Goal: Information Seeking & Learning: Learn about a topic

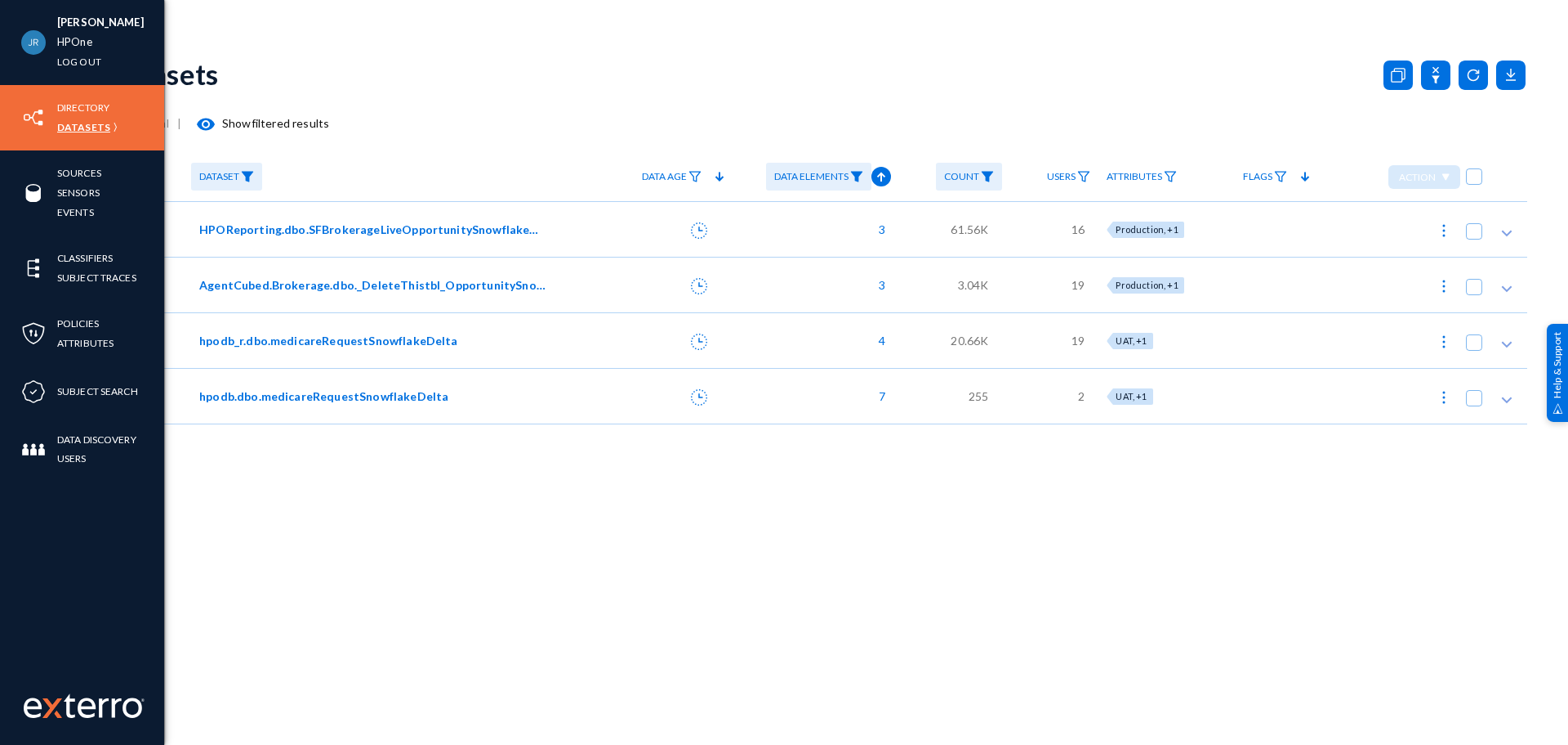
click at [70, 127] on link "Datasets" at bounding box center [84, 127] width 53 height 19
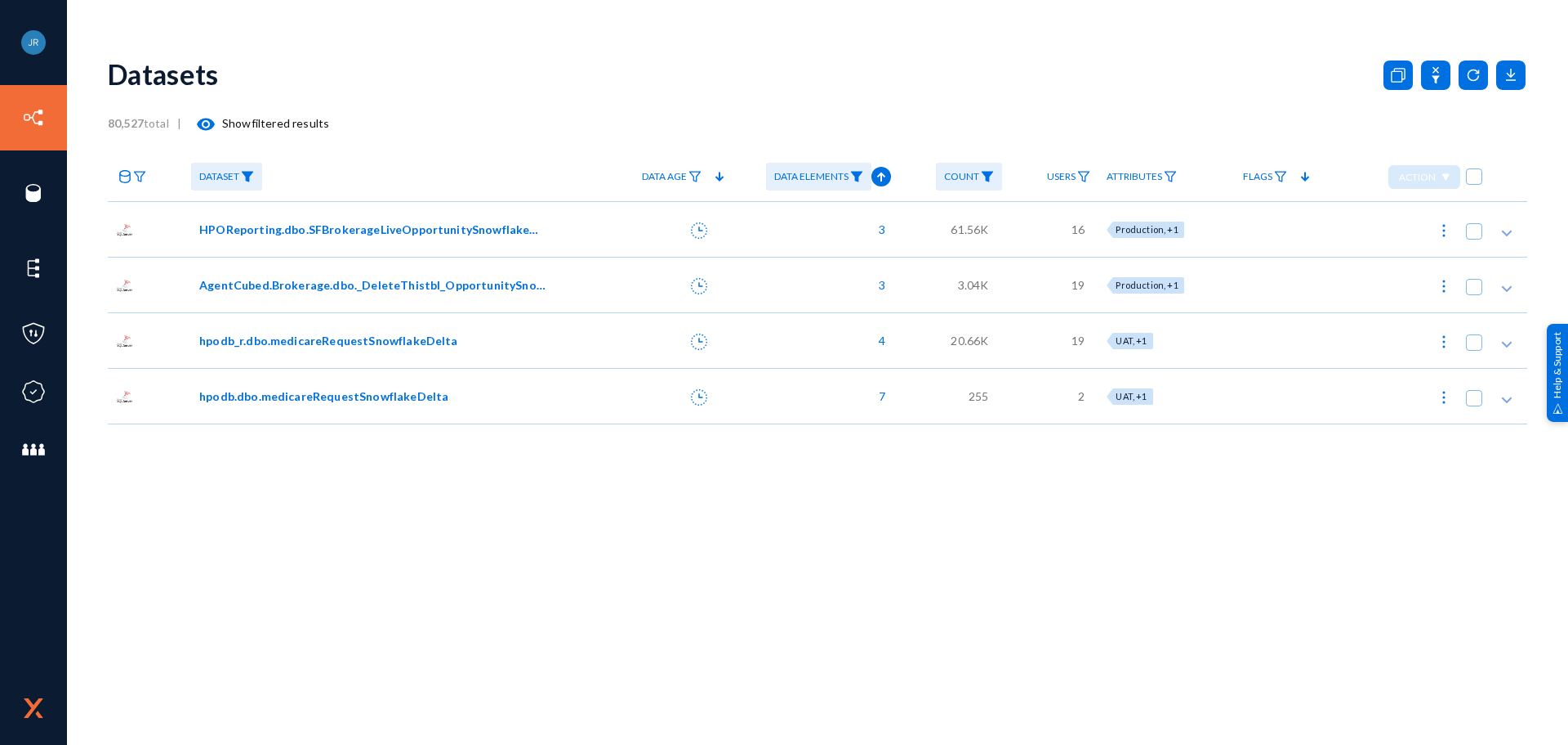
click at [857, 168] on link "Data Elements" at bounding box center [819, 176] width 105 height 28
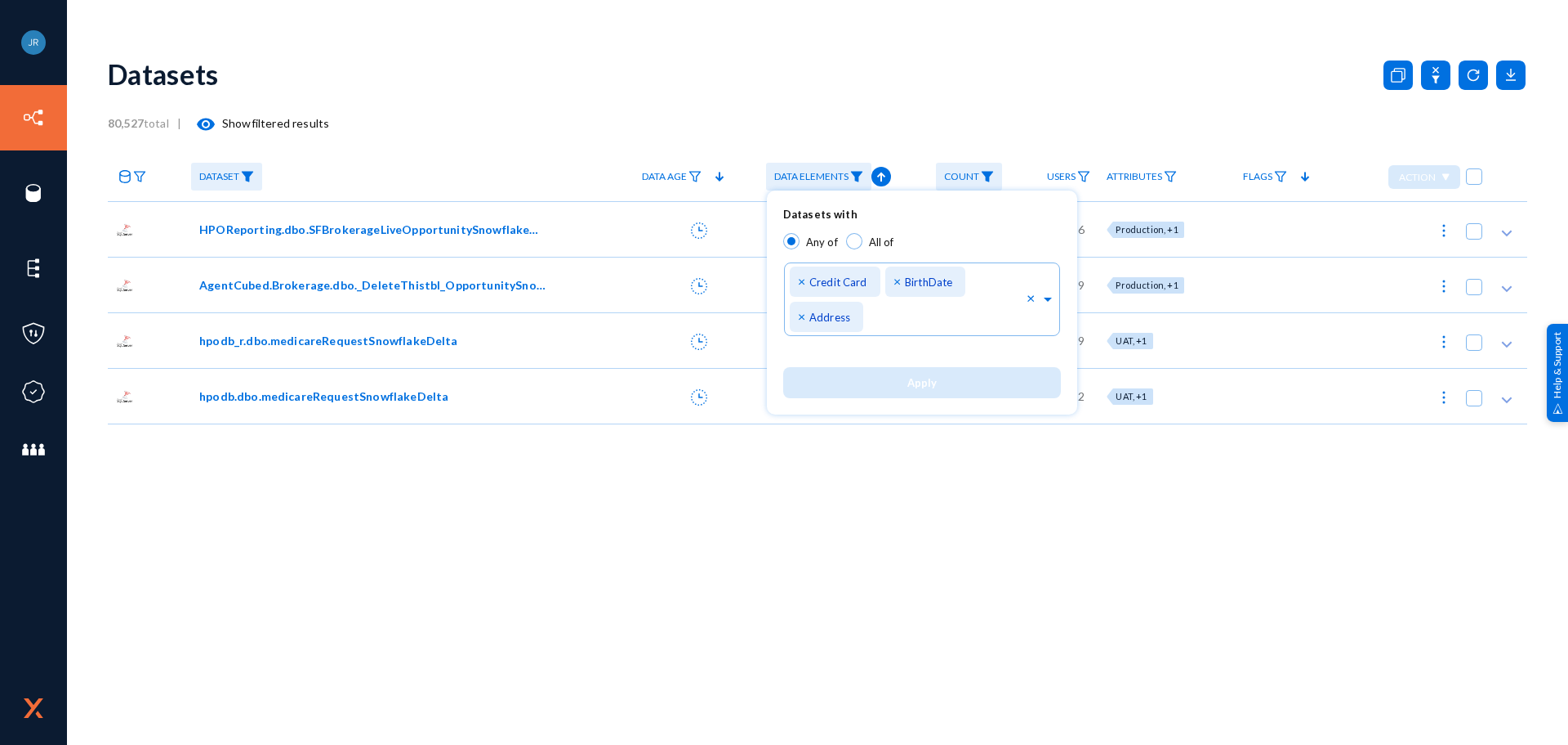
click at [859, 234] on span at bounding box center [854, 241] width 16 height 16
click at [859, 234] on input "All of" at bounding box center [854, 241] width 16 height 16
radio input "true"
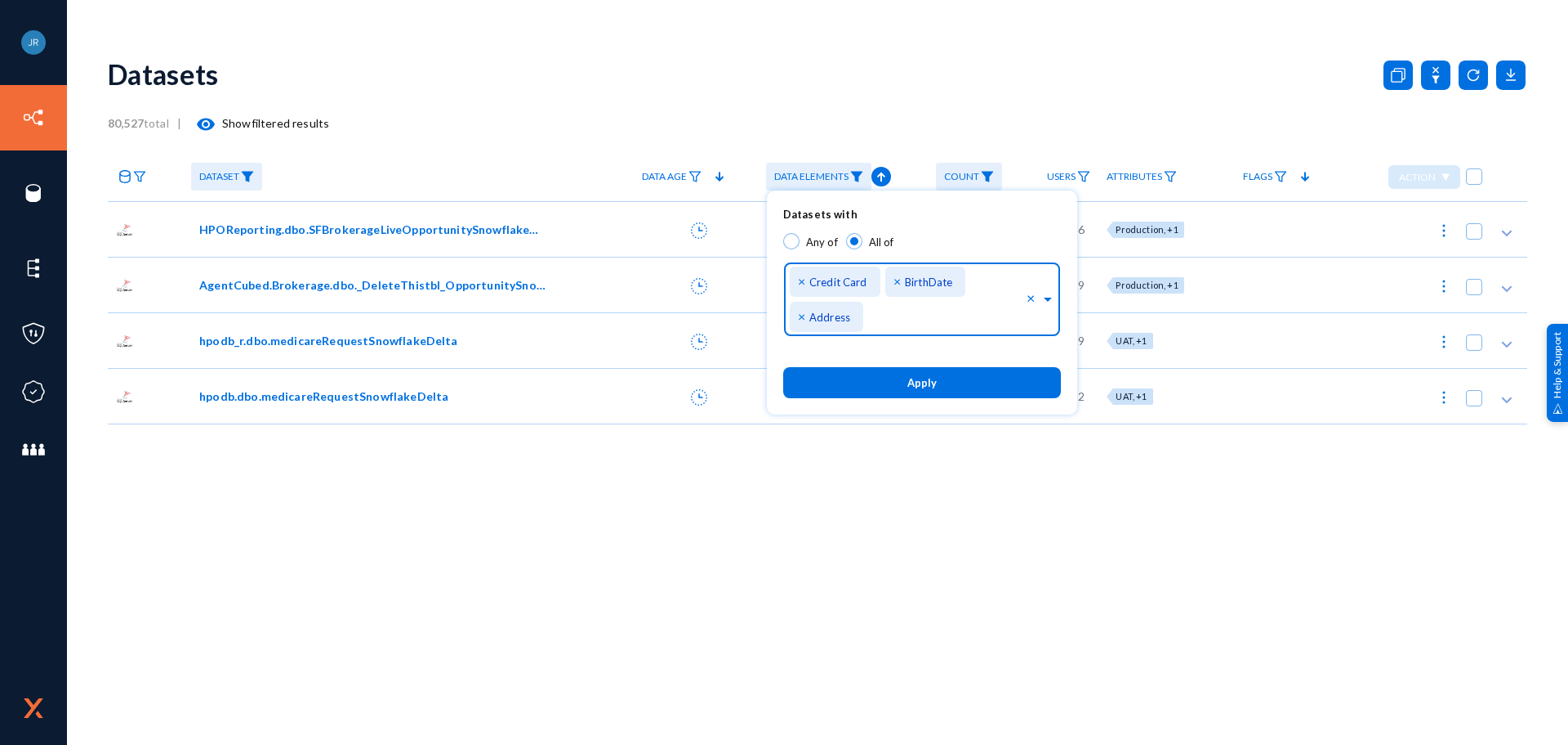
click at [796, 279] on div "Identifiers... × Credit Card × BirthDate × Address × Individual Taxpayer Identi…" at bounding box center [908, 296] width 237 height 82
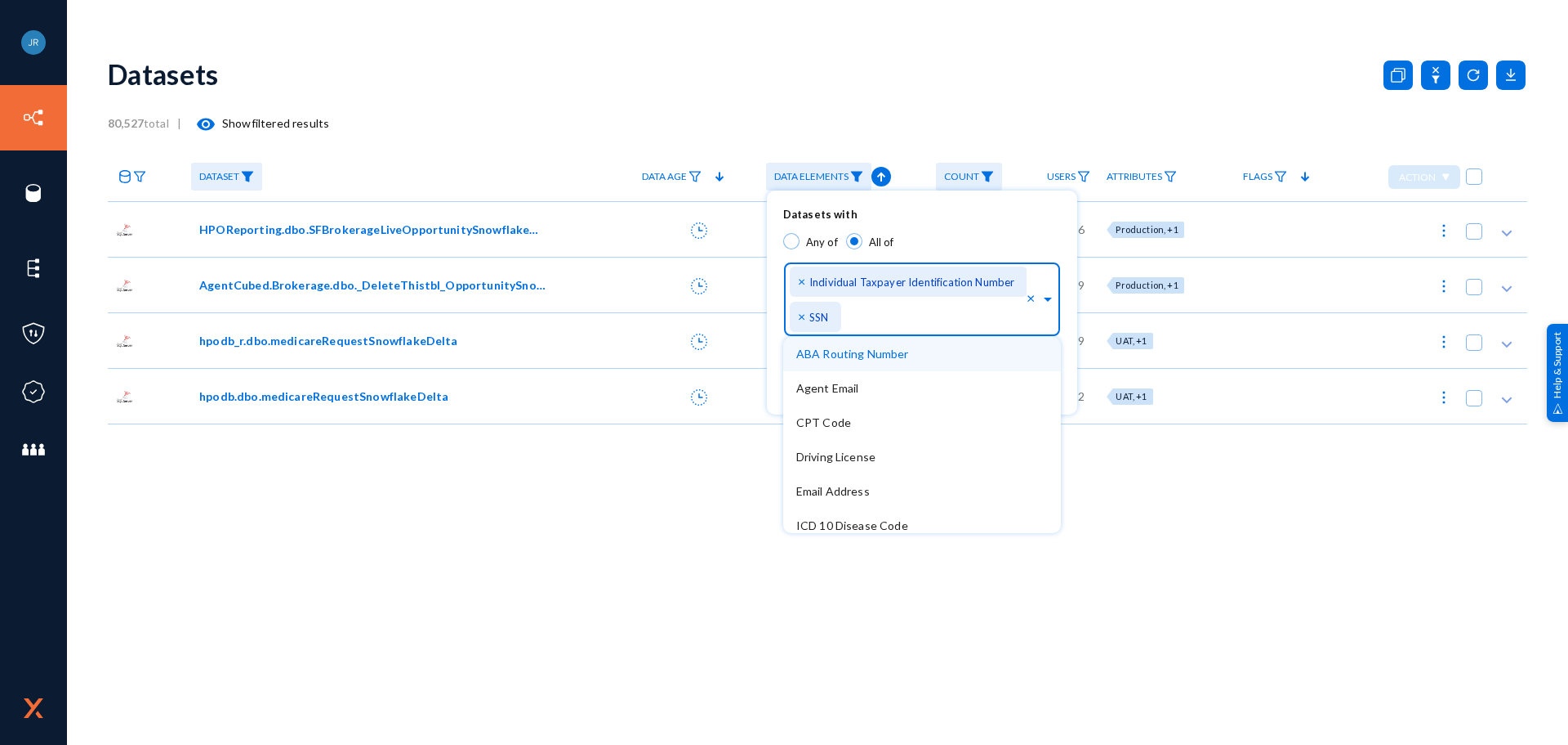
click at [800, 309] on span "×" at bounding box center [804, 315] width 12 height 15
click at [800, 284] on span "×" at bounding box center [804, 288] width 12 height 15
click at [803, 277] on span "×" at bounding box center [804, 280] width 12 height 15
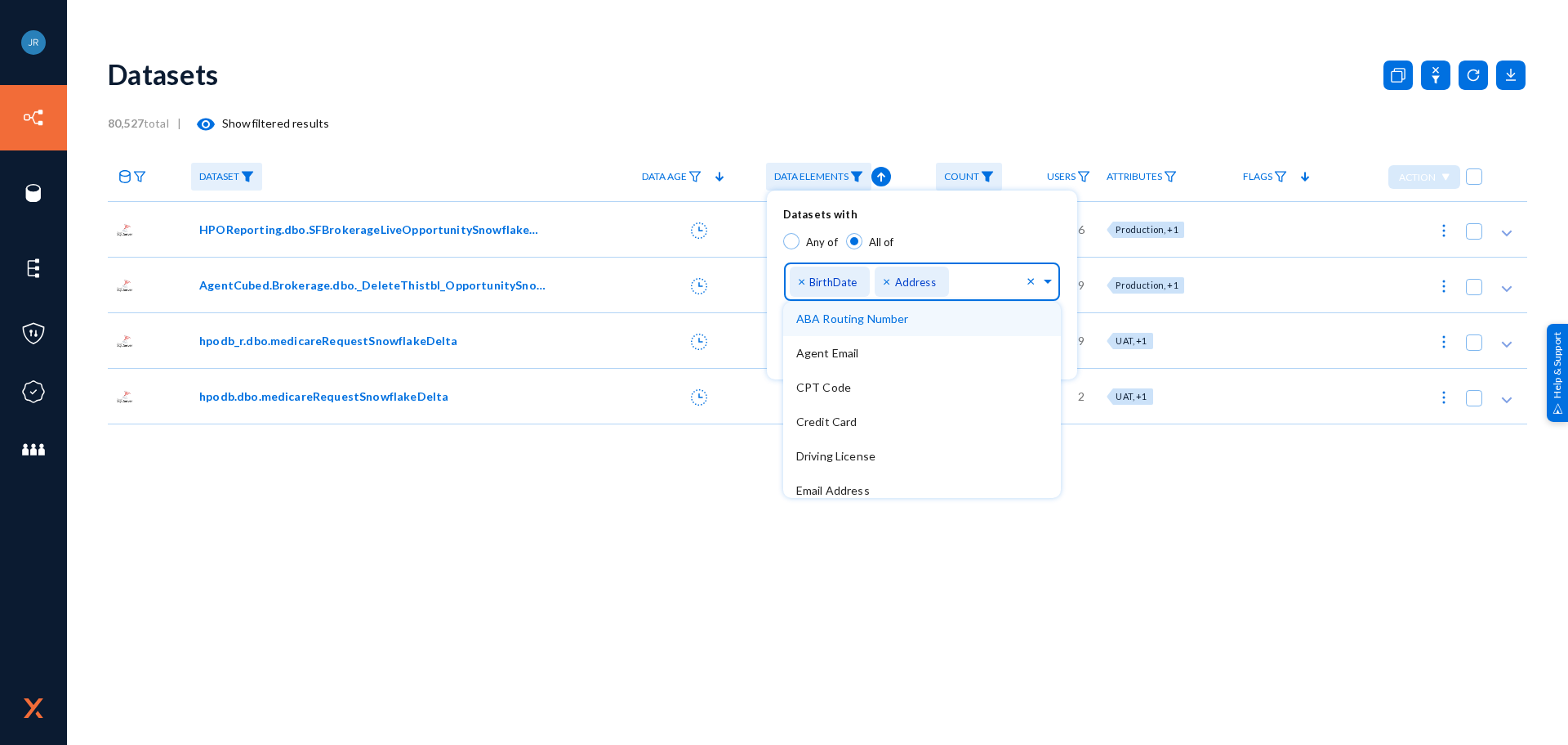
click at [803, 277] on span "×" at bounding box center [804, 280] width 12 height 15
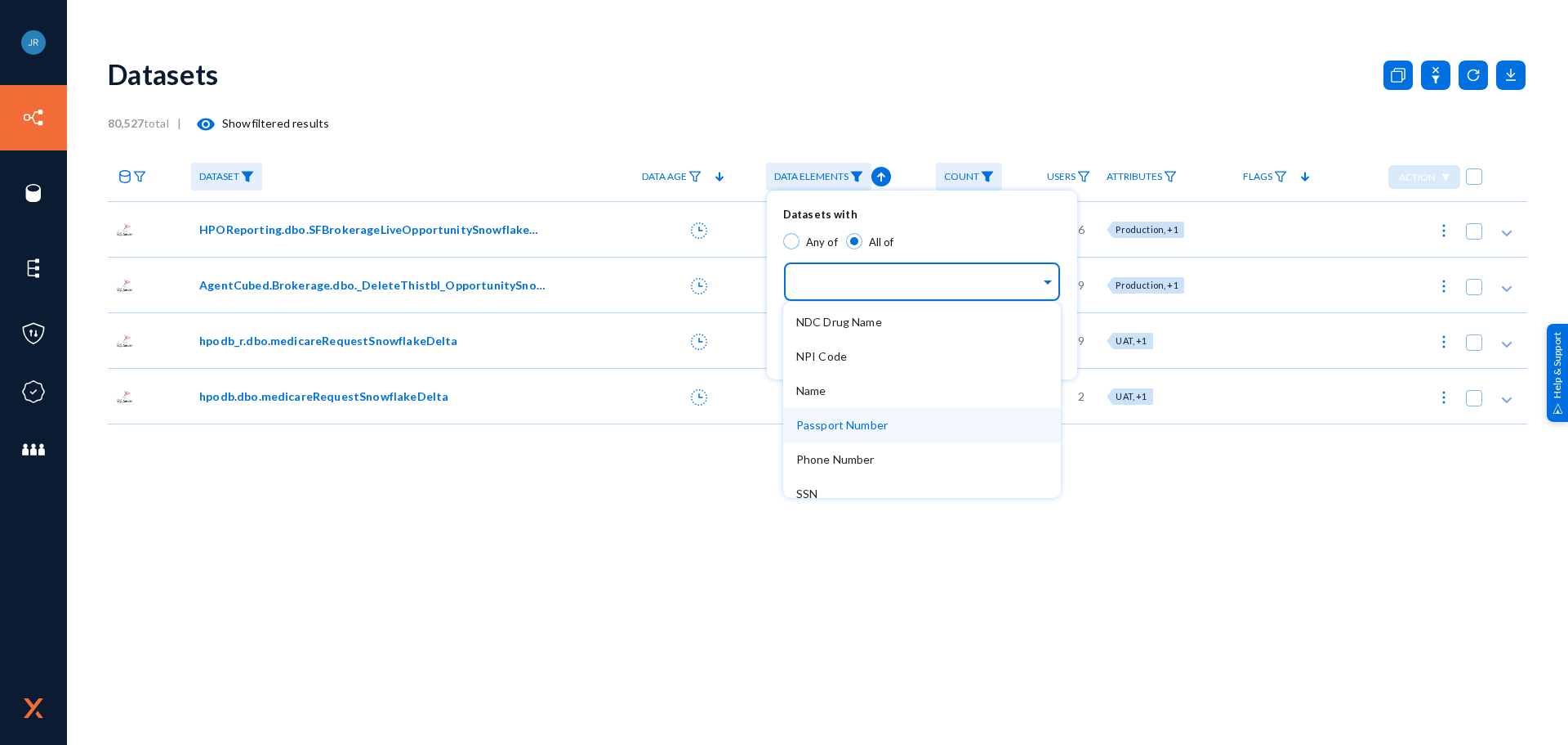
scroll to position [491, 0]
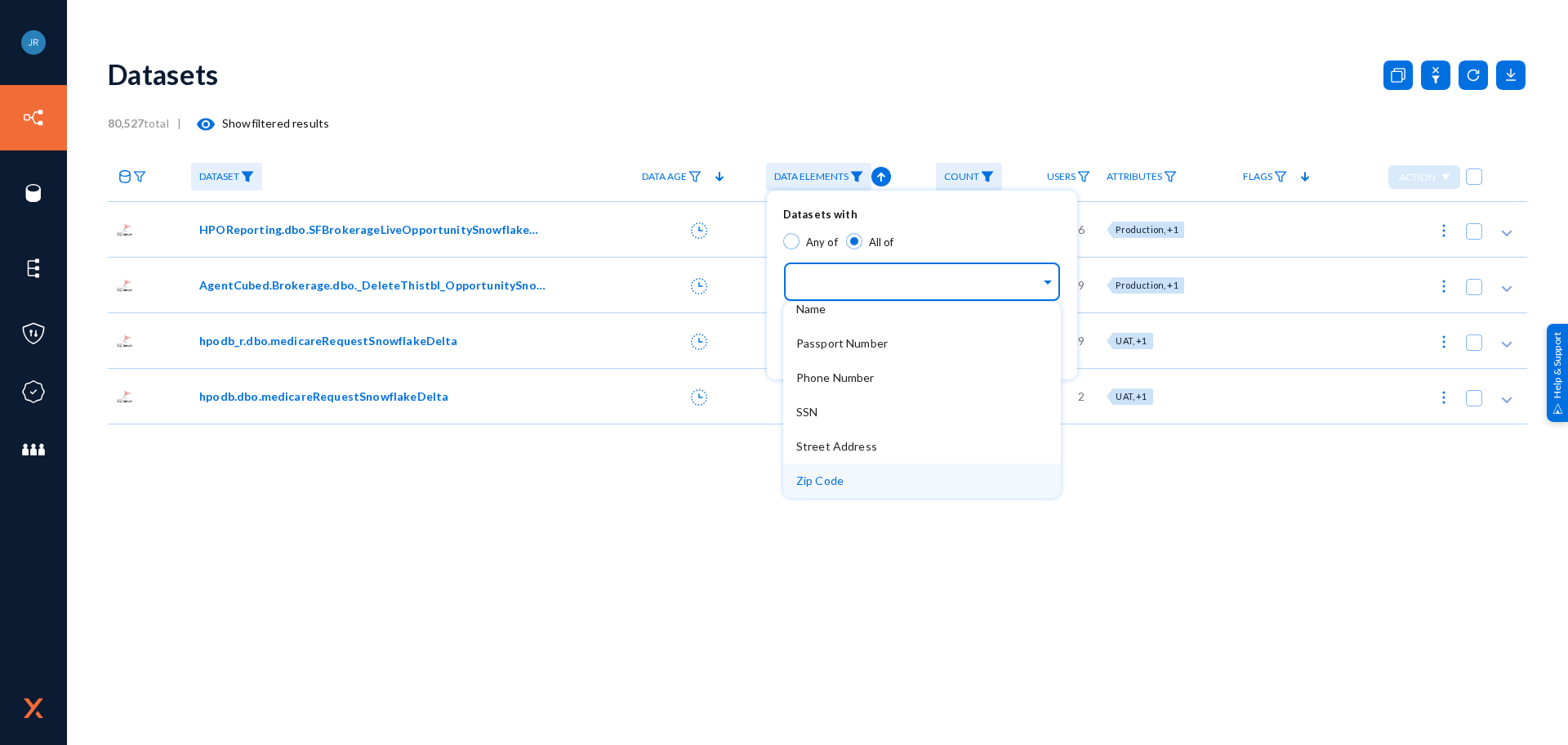
click at [745, 611] on div at bounding box center [784, 372] width 1568 height 745
radio input "true"
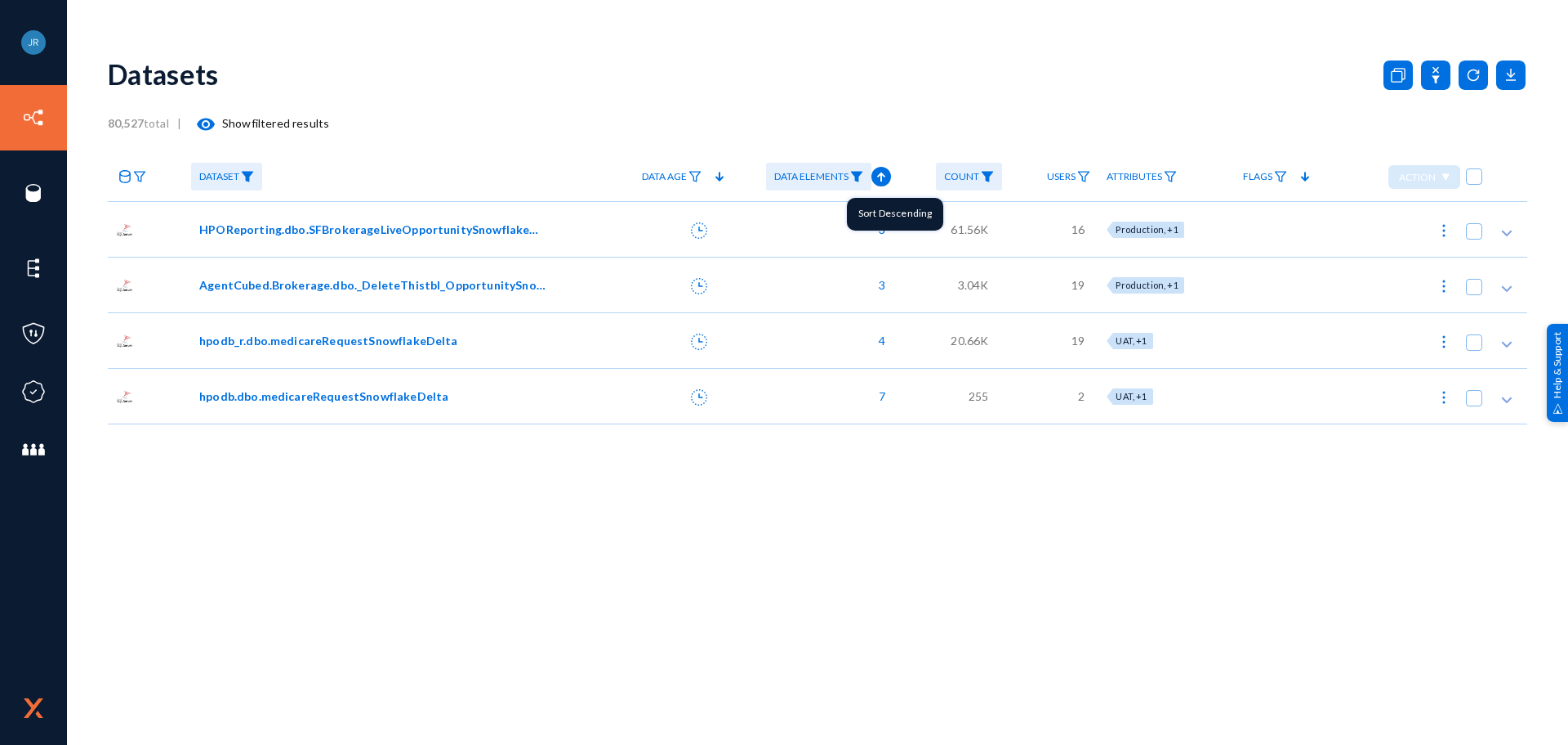
click at [871, 189] on mat-tooltip-component "Sort Descending" at bounding box center [894, 214] width 119 height 55
click at [857, 179] on img at bounding box center [857, 176] width 13 height 12
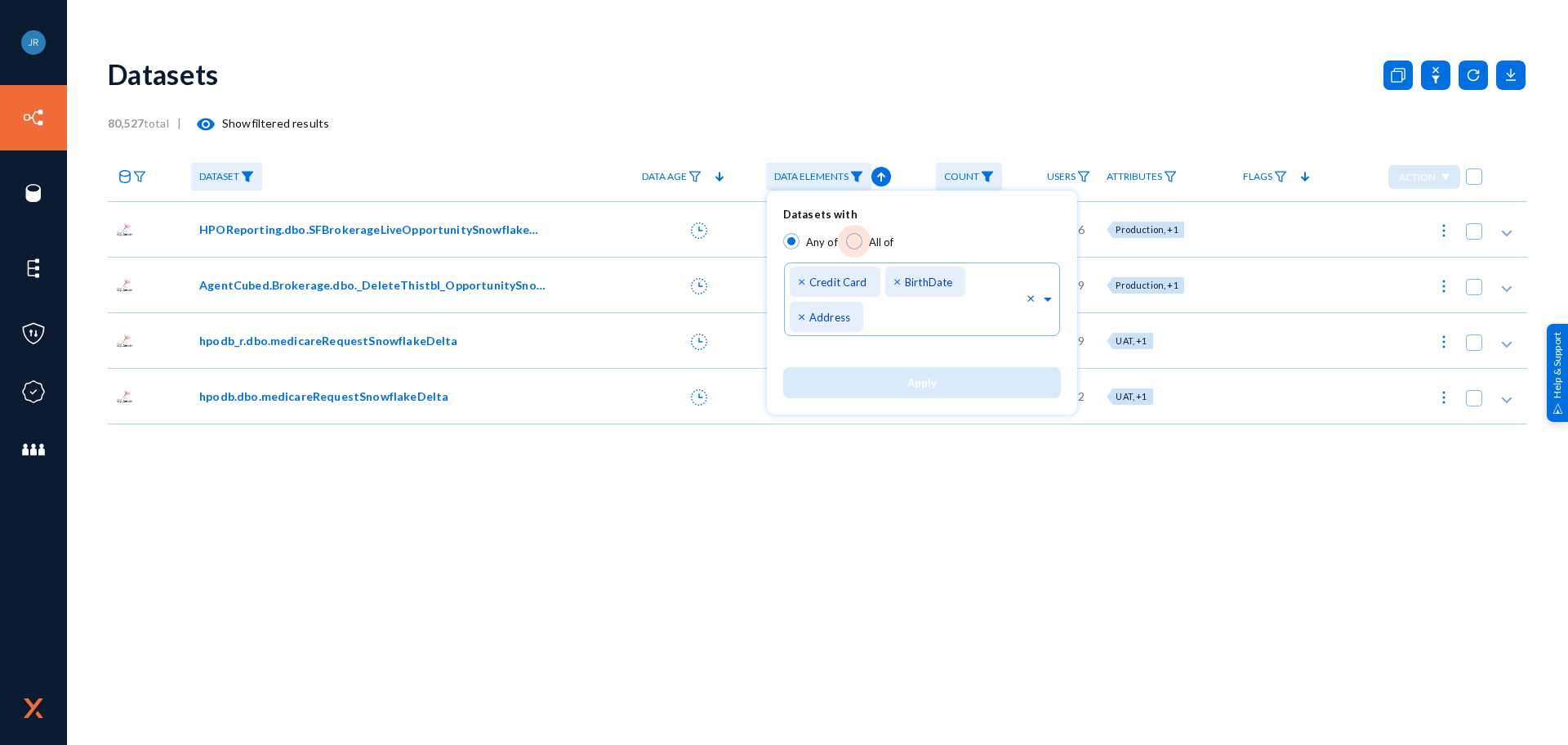
click at [855, 234] on span at bounding box center [854, 241] width 16 height 16
click at [855, 234] on input "All of" at bounding box center [854, 241] width 16 height 16
radio input "true"
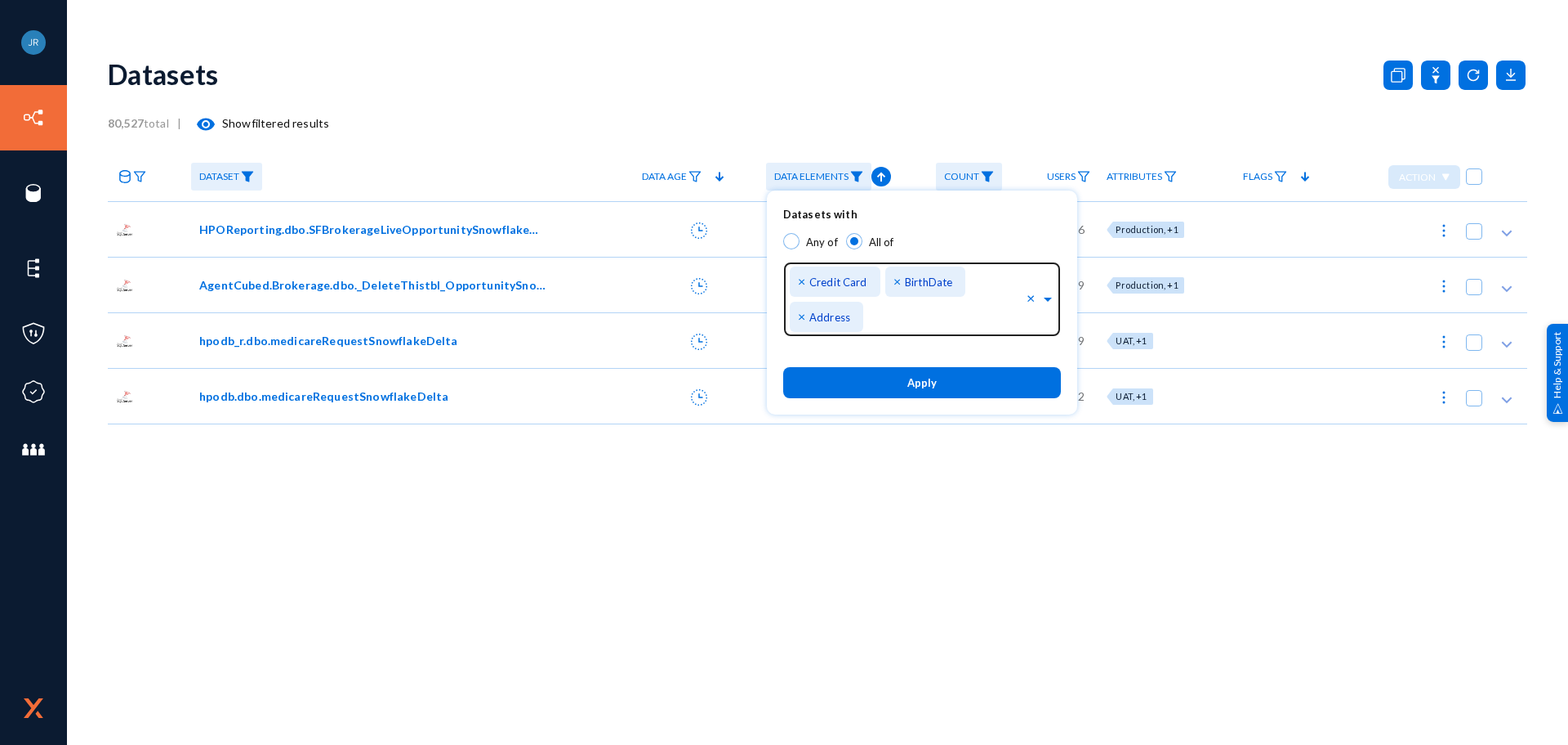
scroll to position [76, 0]
click at [956, 305] on div at bounding box center [937, 319] width 180 height 28
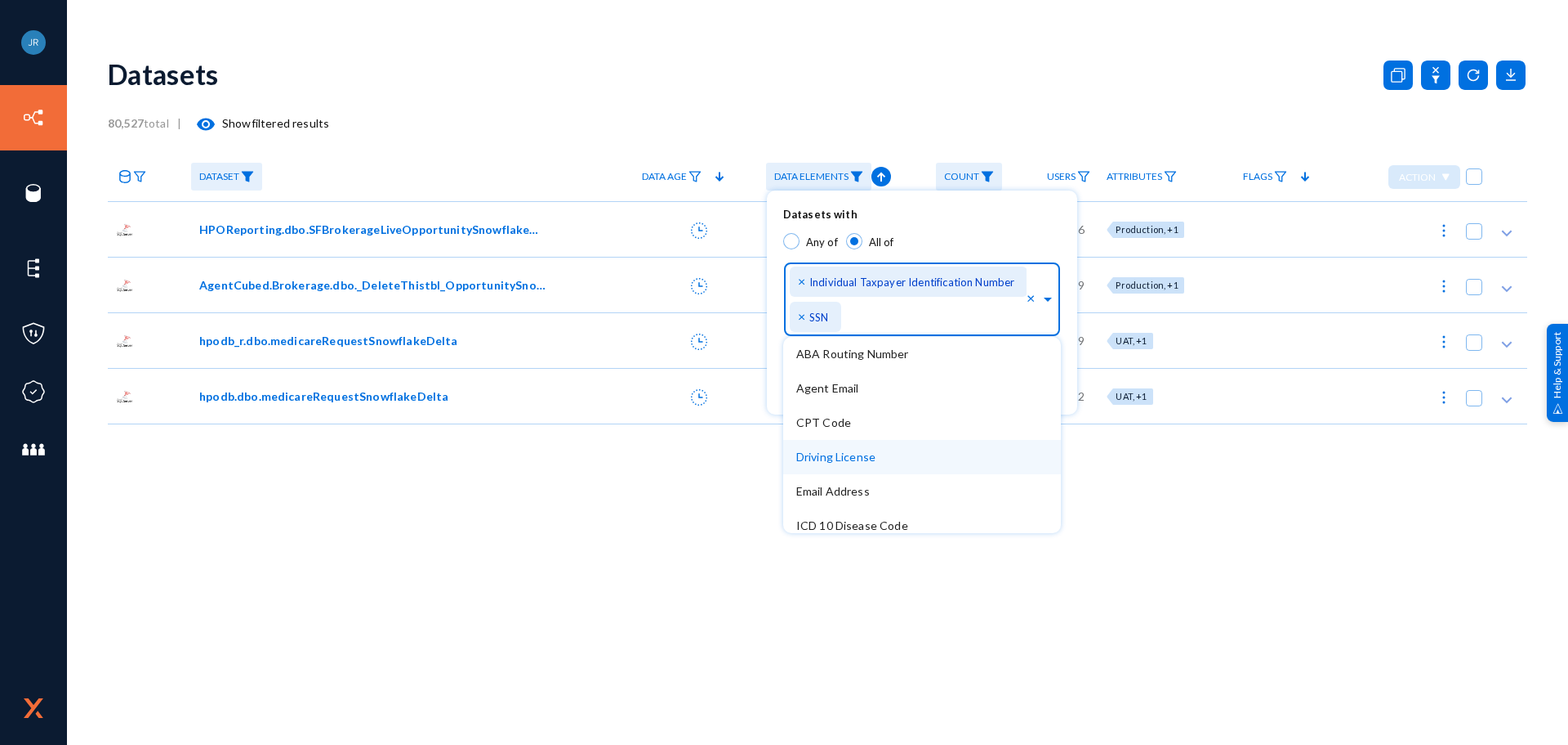
click at [875, 461] on div "Driving License" at bounding box center [922, 457] width 278 height 35
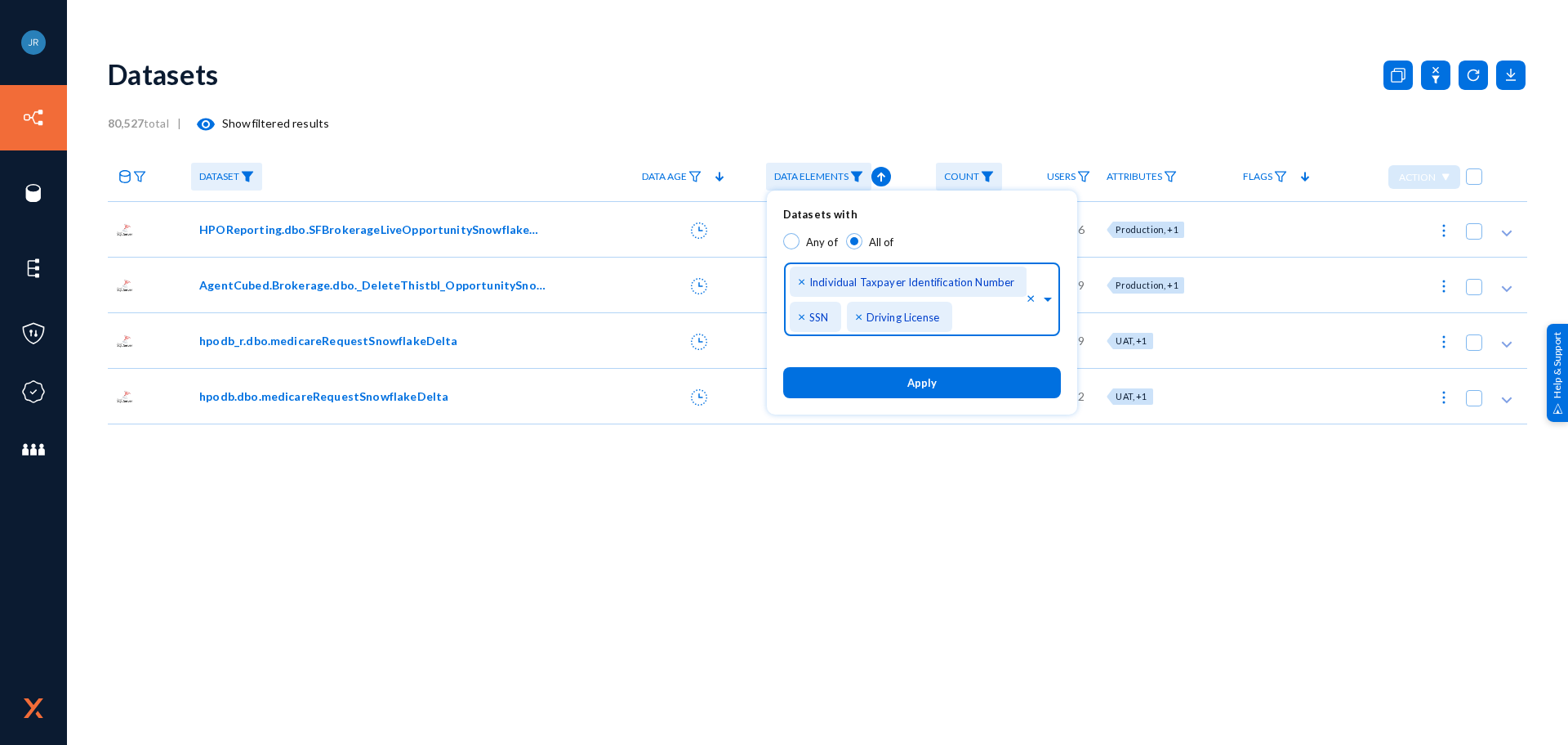
click at [979, 313] on input "text" at bounding box center [991, 321] width 69 height 15
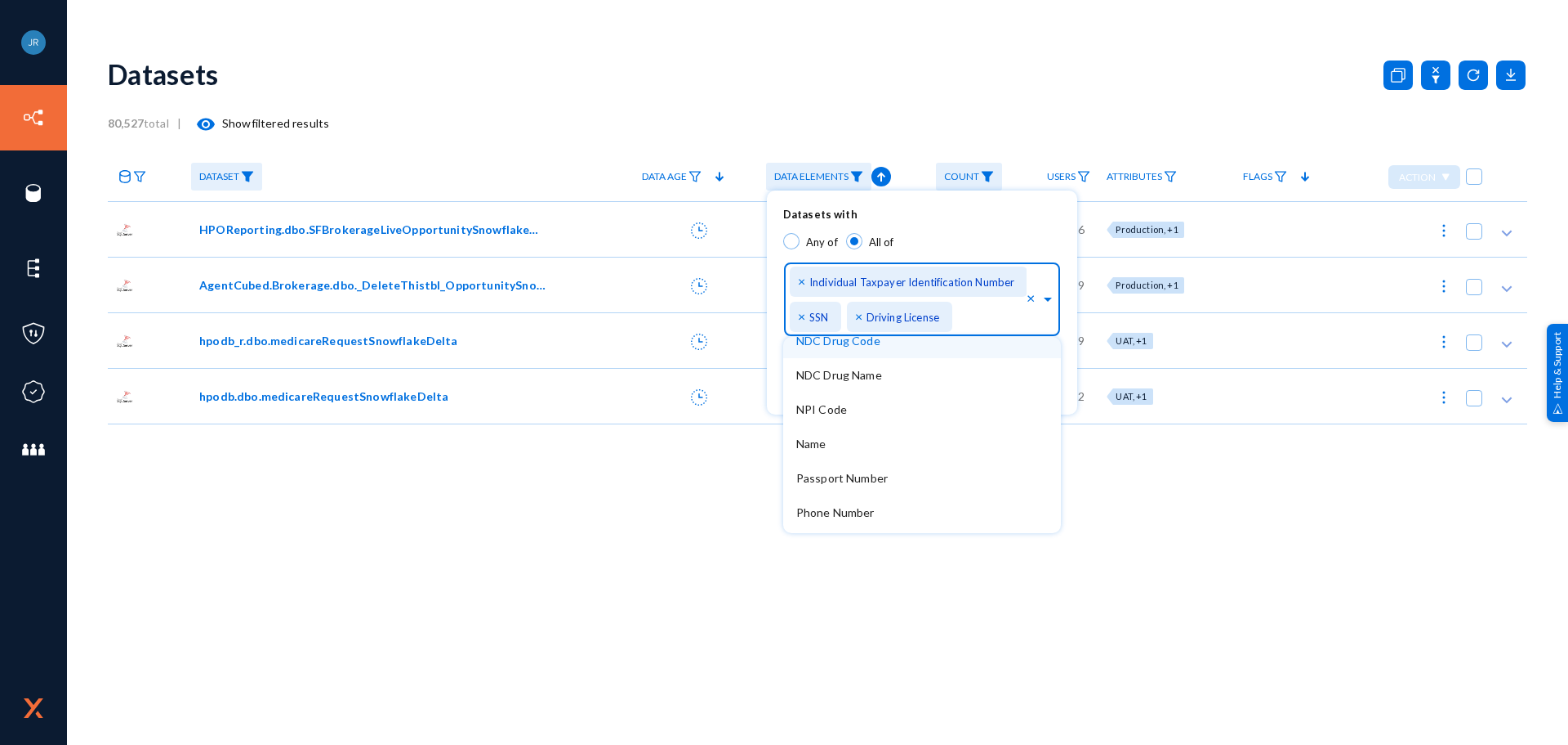
scroll to position [245, 0]
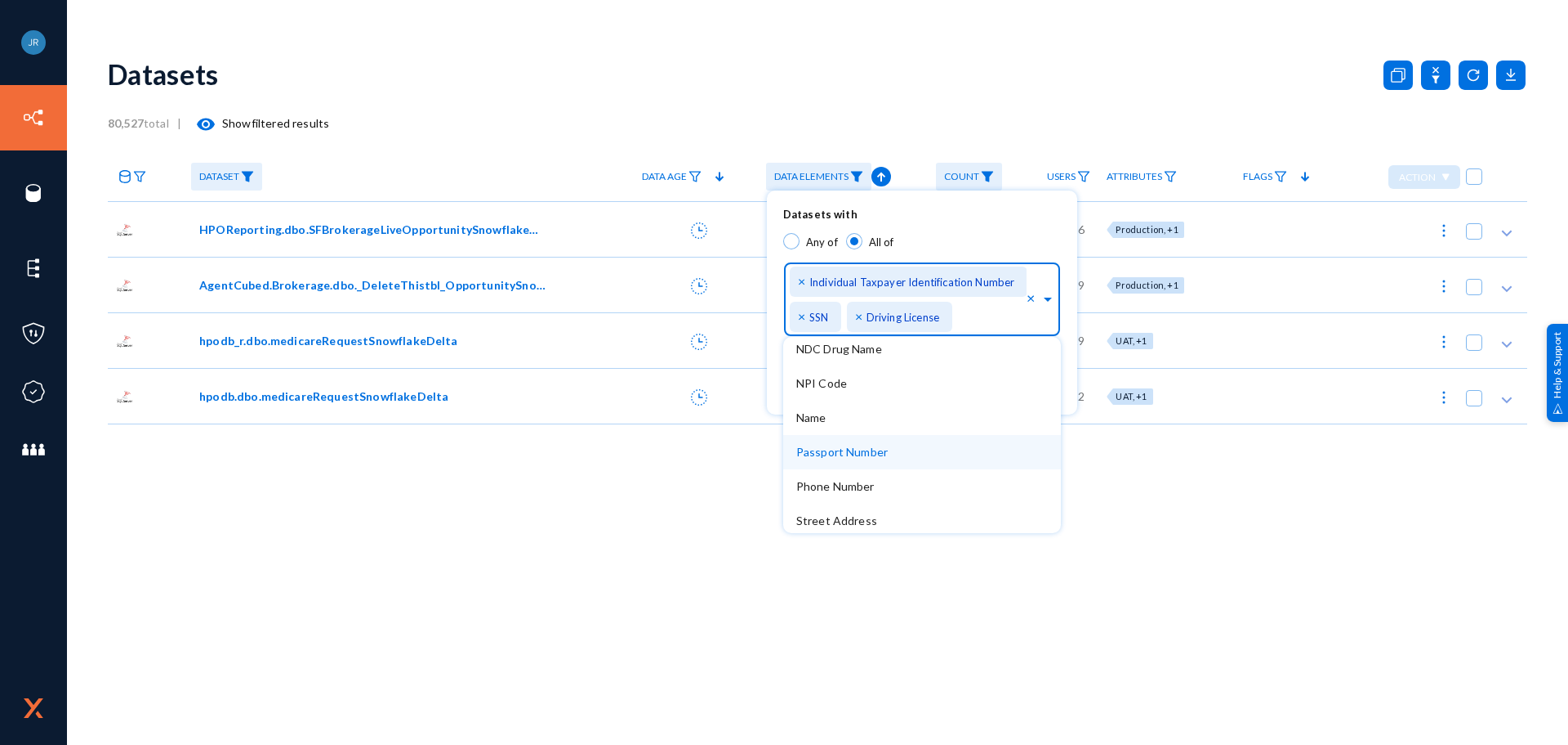
click at [893, 458] on div "Passport Number" at bounding box center [922, 452] width 278 height 35
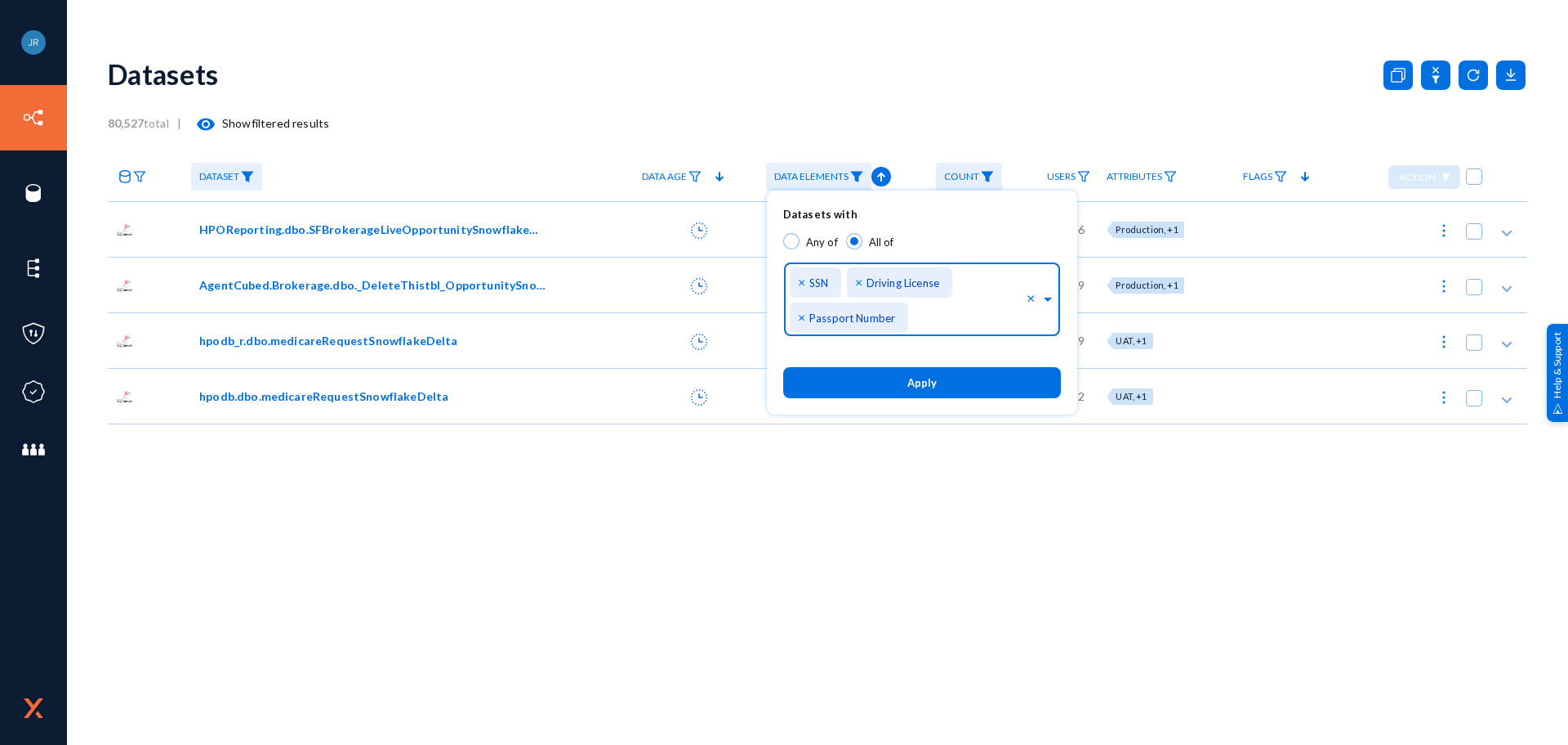
scroll to position [111, 0]
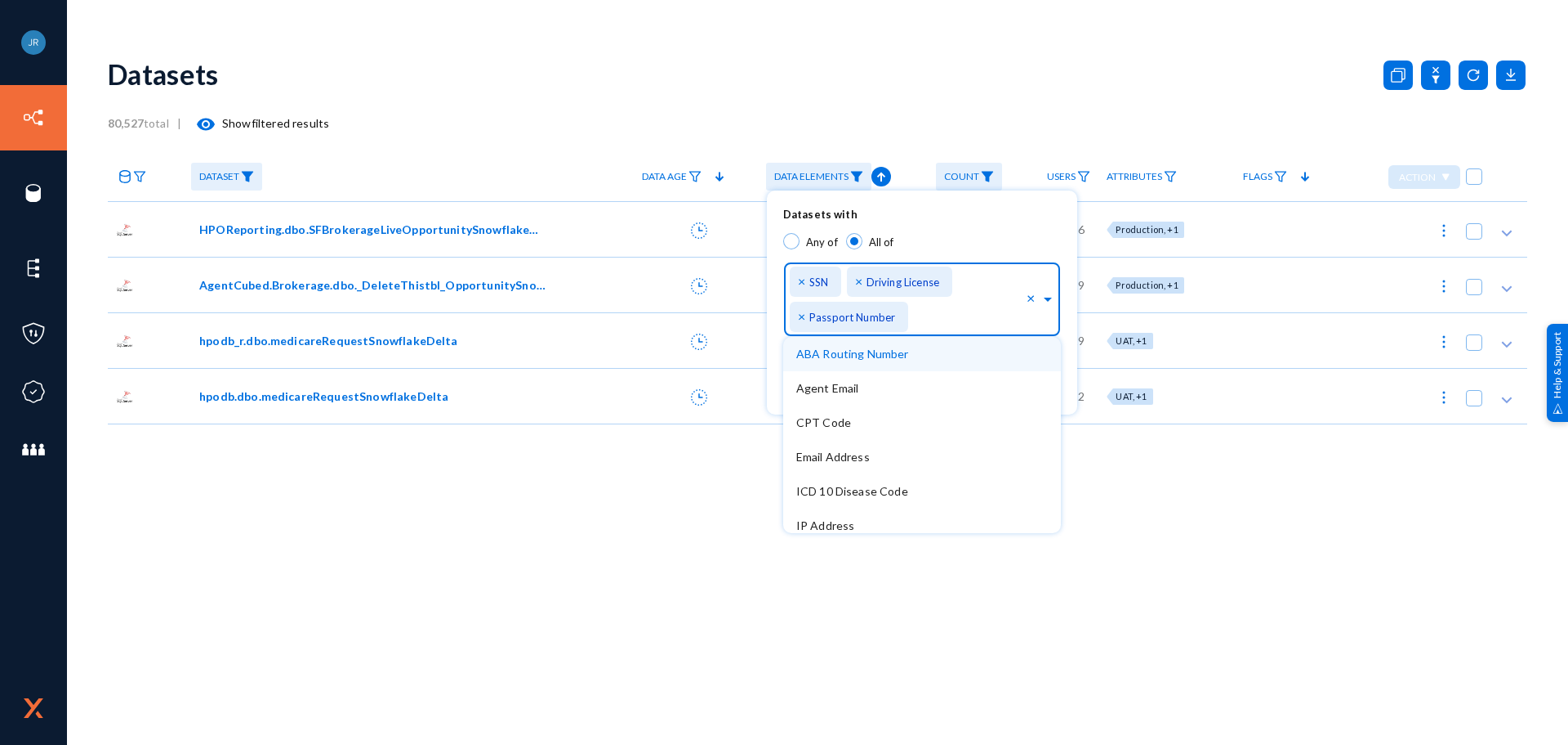
click at [929, 314] on input "text" at bounding box center [970, 321] width 113 height 15
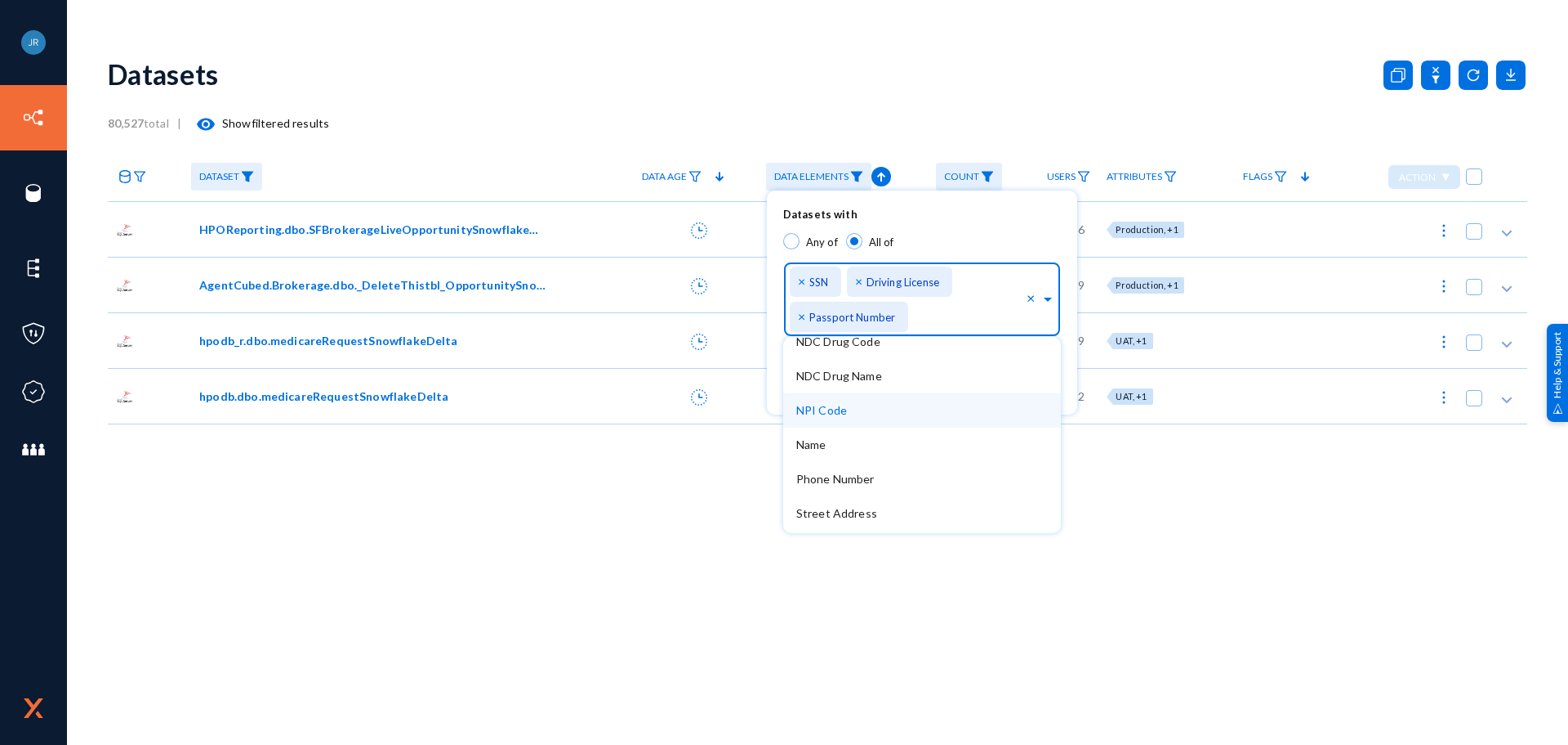
scroll to position [245, 0]
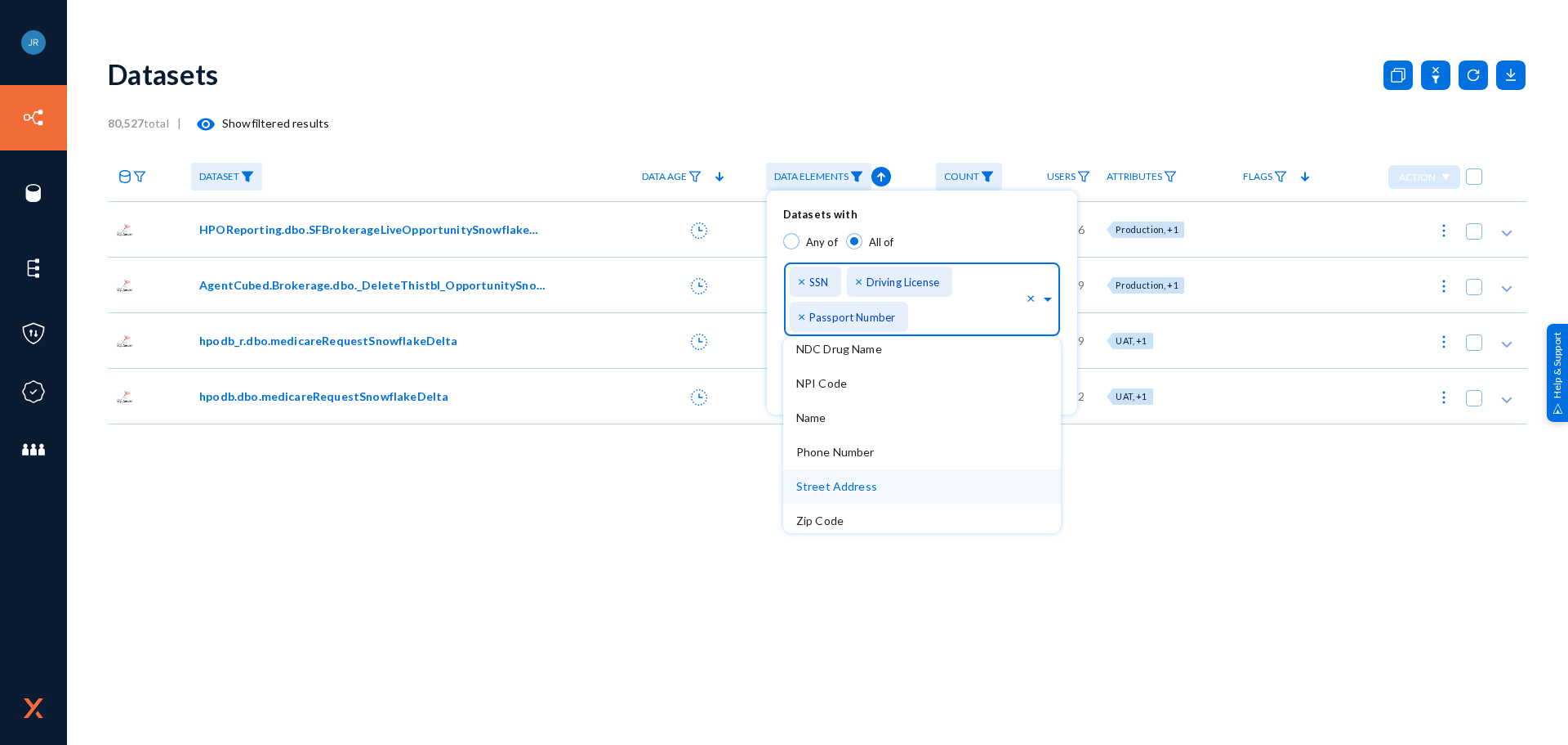
click at [864, 494] on div "Street Address" at bounding box center [922, 486] width 278 height 35
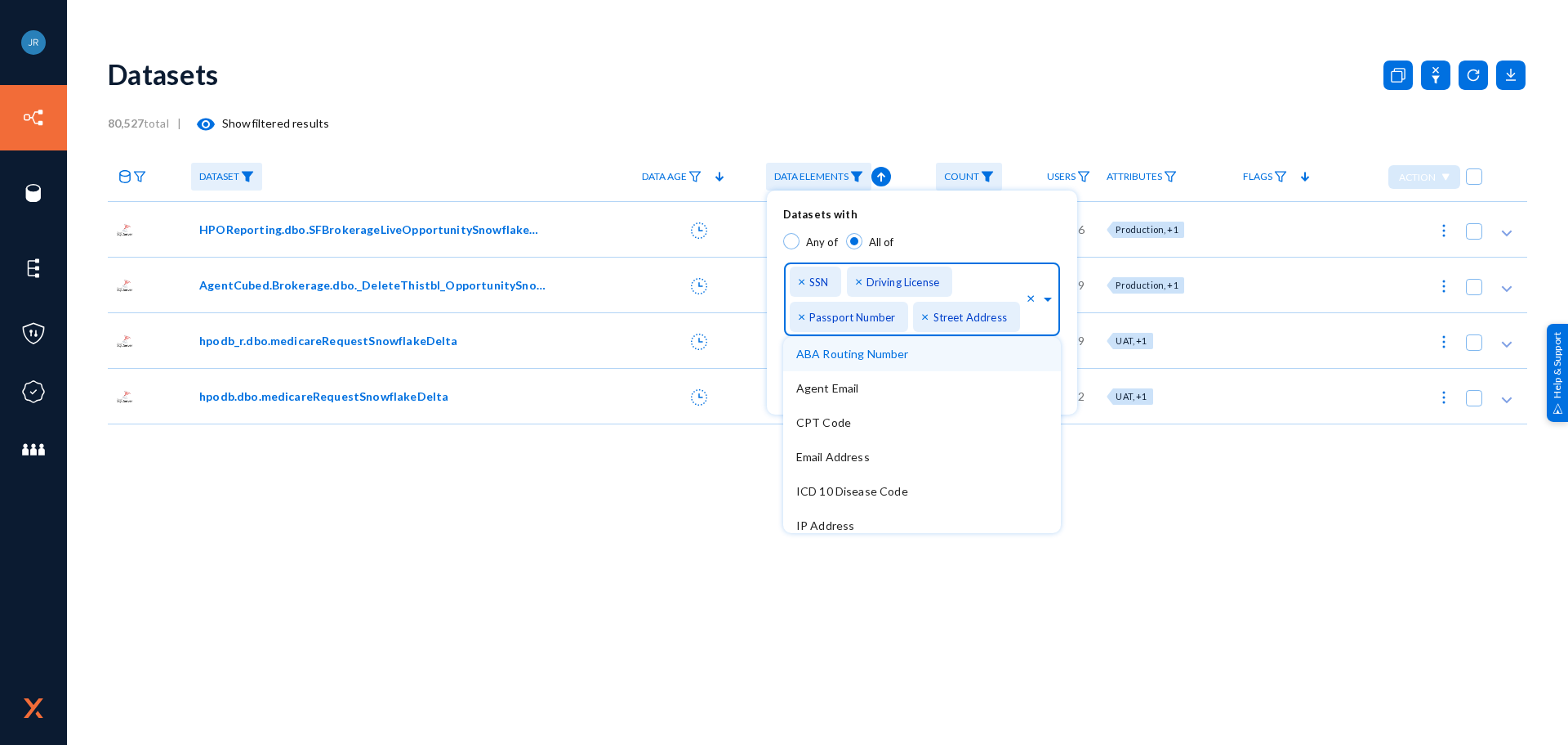
click at [1009, 283] on div "Identifiers... × Credit Card × BirthDate × Address × Individual Taxpayer Identi…" at bounding box center [908, 296] width 237 height 82
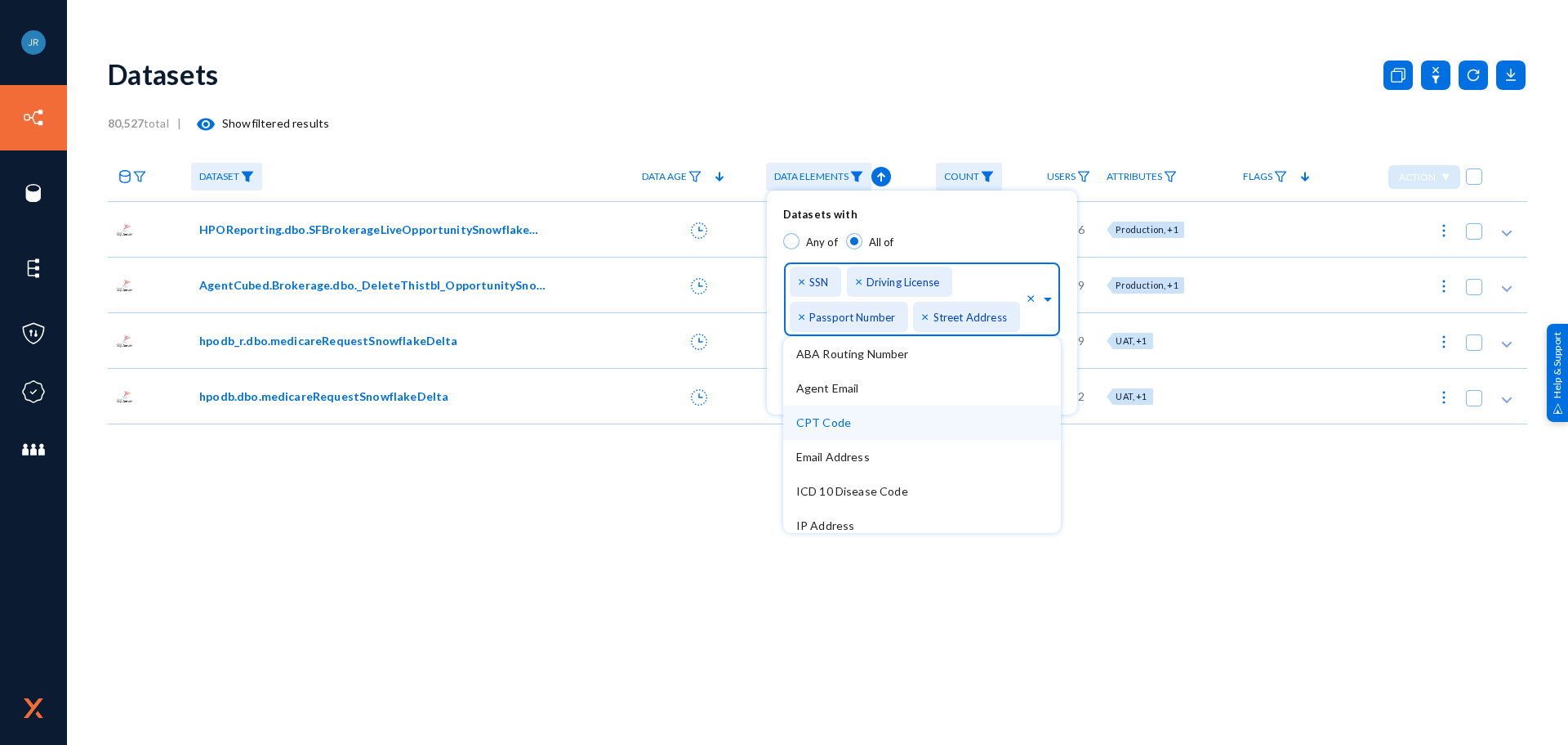
scroll to position [82, 0]
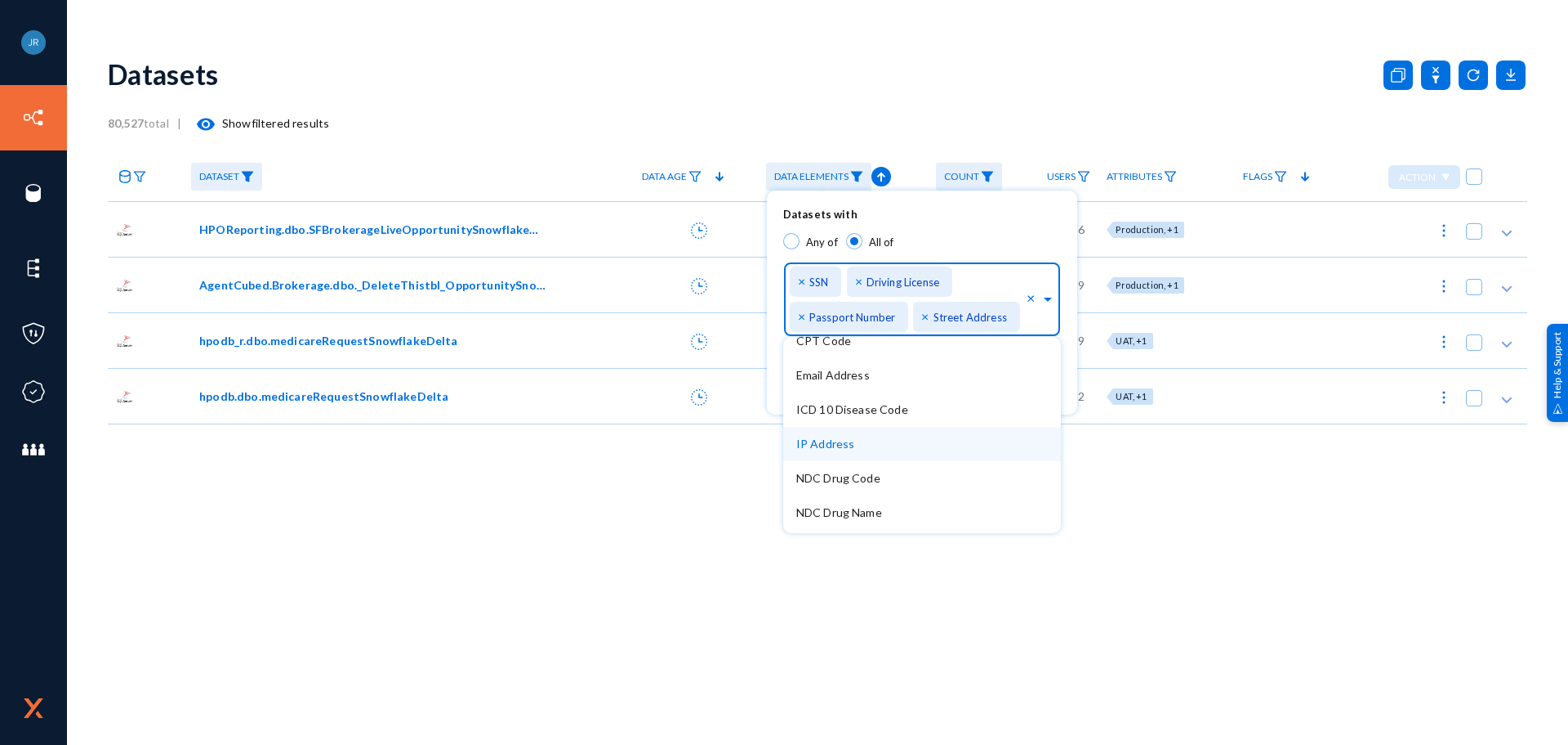
click at [864, 450] on div "IP Address" at bounding box center [922, 444] width 278 height 35
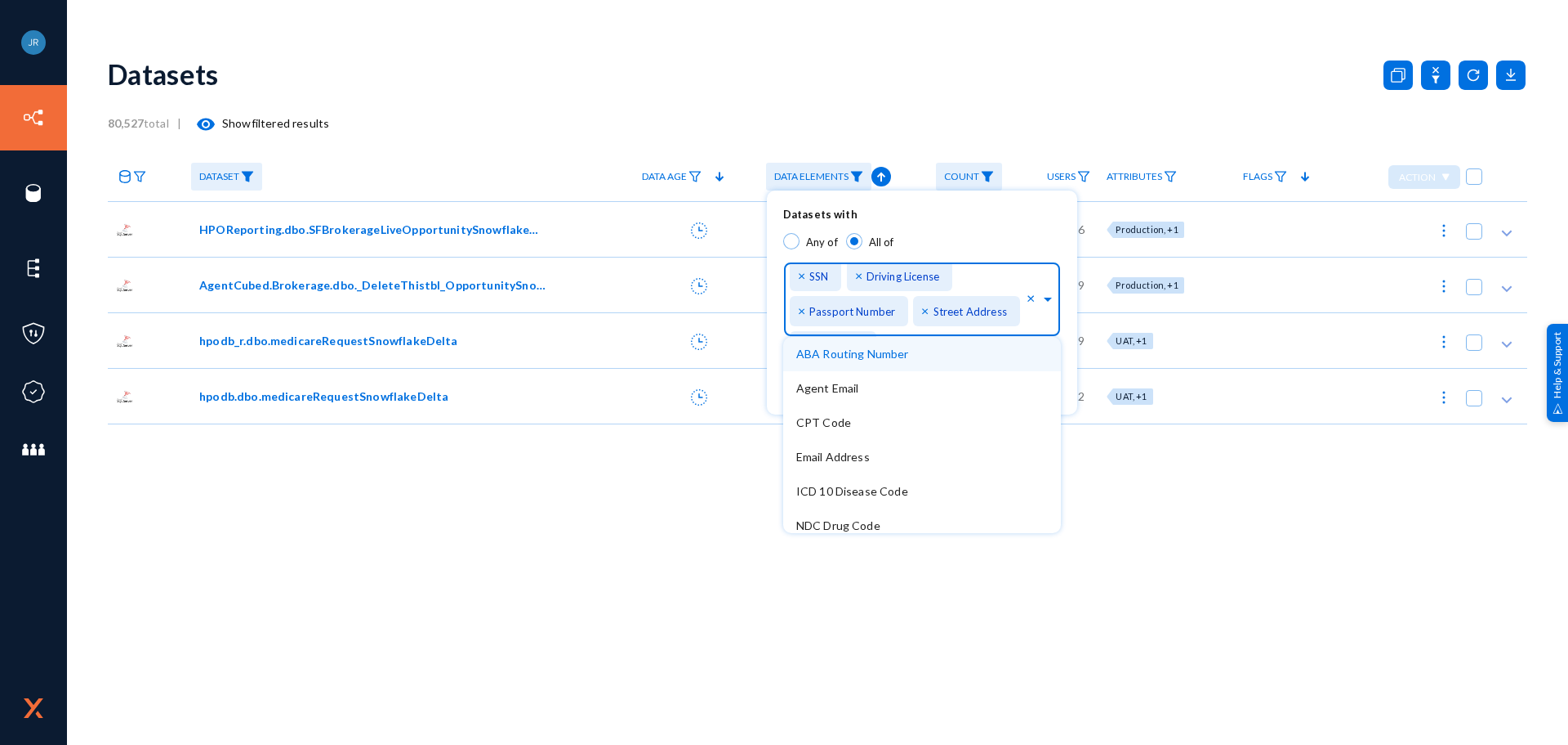
click at [1005, 270] on div "Identifiers... × Credit Card × BirthDate × Address × Individual Taxpayer Identi…" at bounding box center [908, 296] width 237 height 82
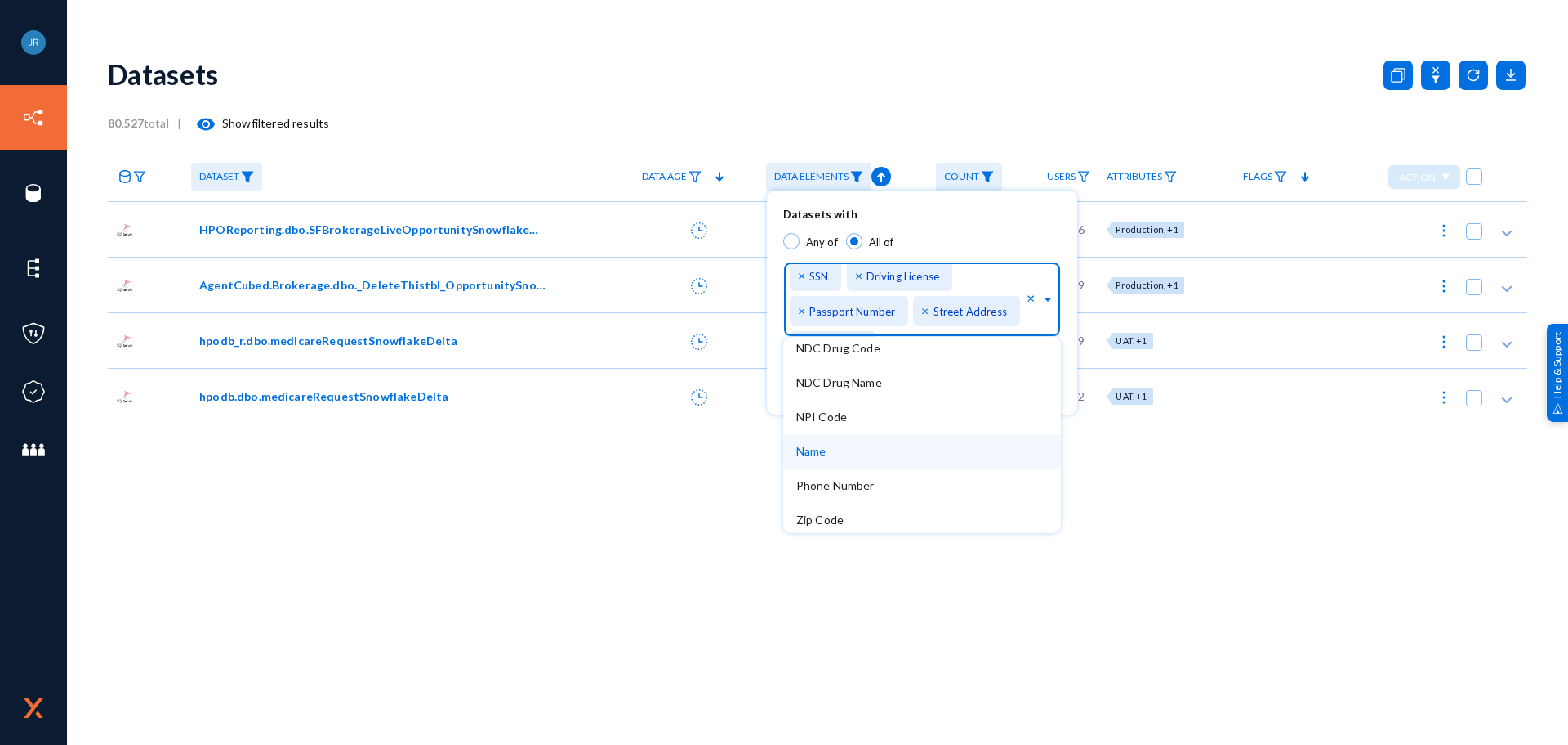
scroll to position [182, 0]
click at [900, 479] on div "Phone Number" at bounding box center [922, 482] width 278 height 35
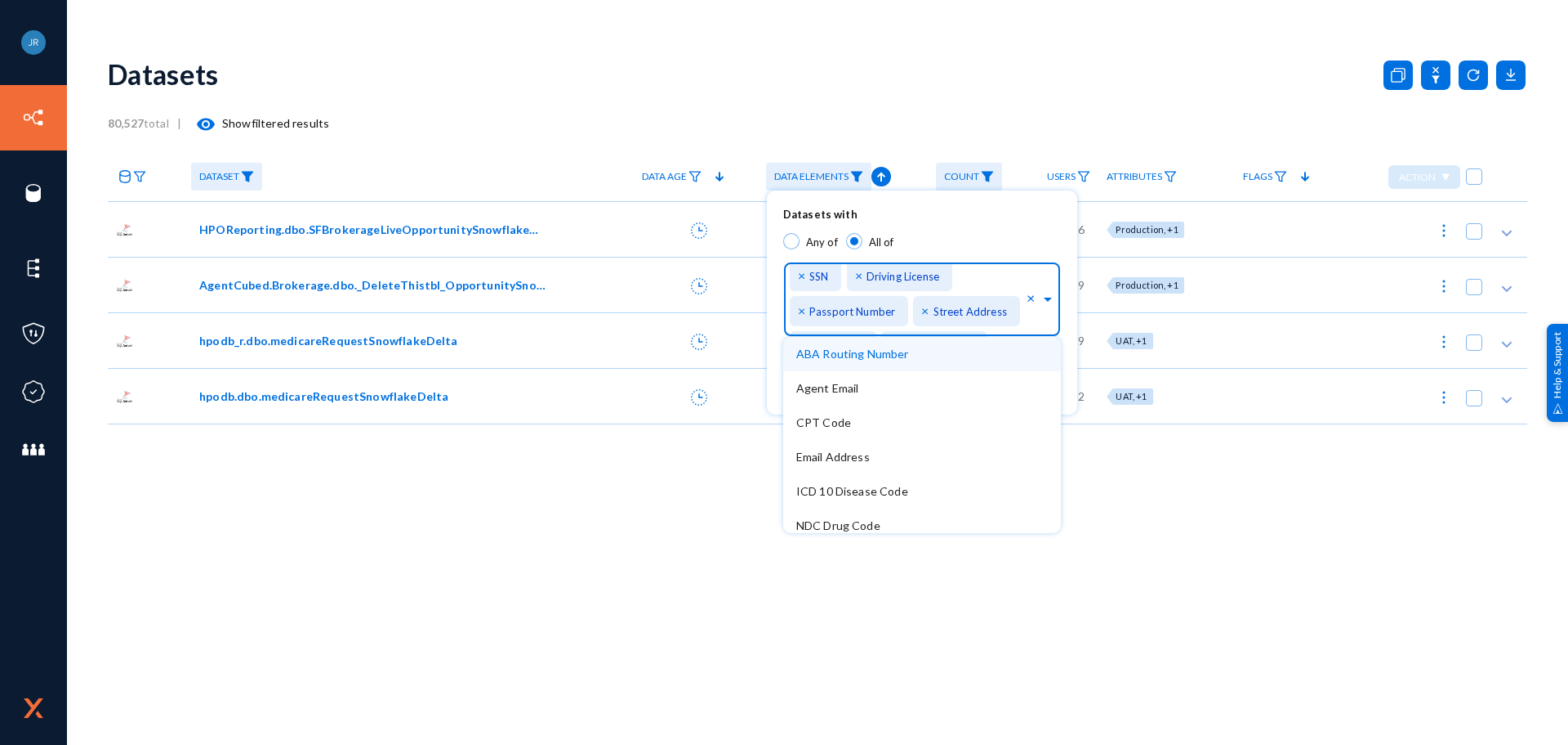
click at [990, 274] on div "Identifiers... × Credit Card × BirthDate × Address × Individual Taxpayer Identi…" at bounding box center [908, 296] width 237 height 82
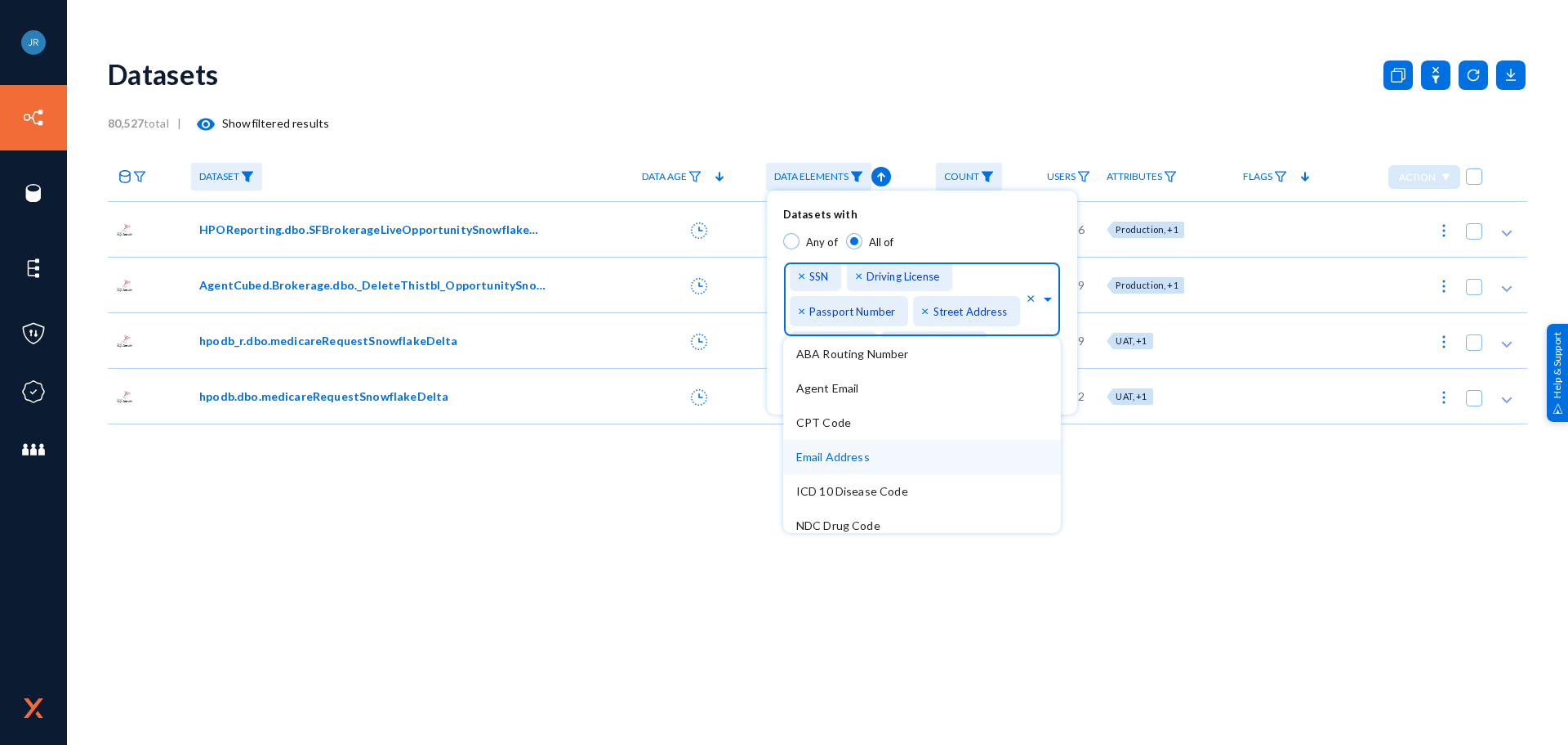
click at [843, 461] on span "Email Address" at bounding box center [833, 456] width 74 height 14
click at [967, 275] on div "Identifiers... × Credit Card × BirthDate × Address × Individual Taxpayer Identi…" at bounding box center [908, 296] width 237 height 82
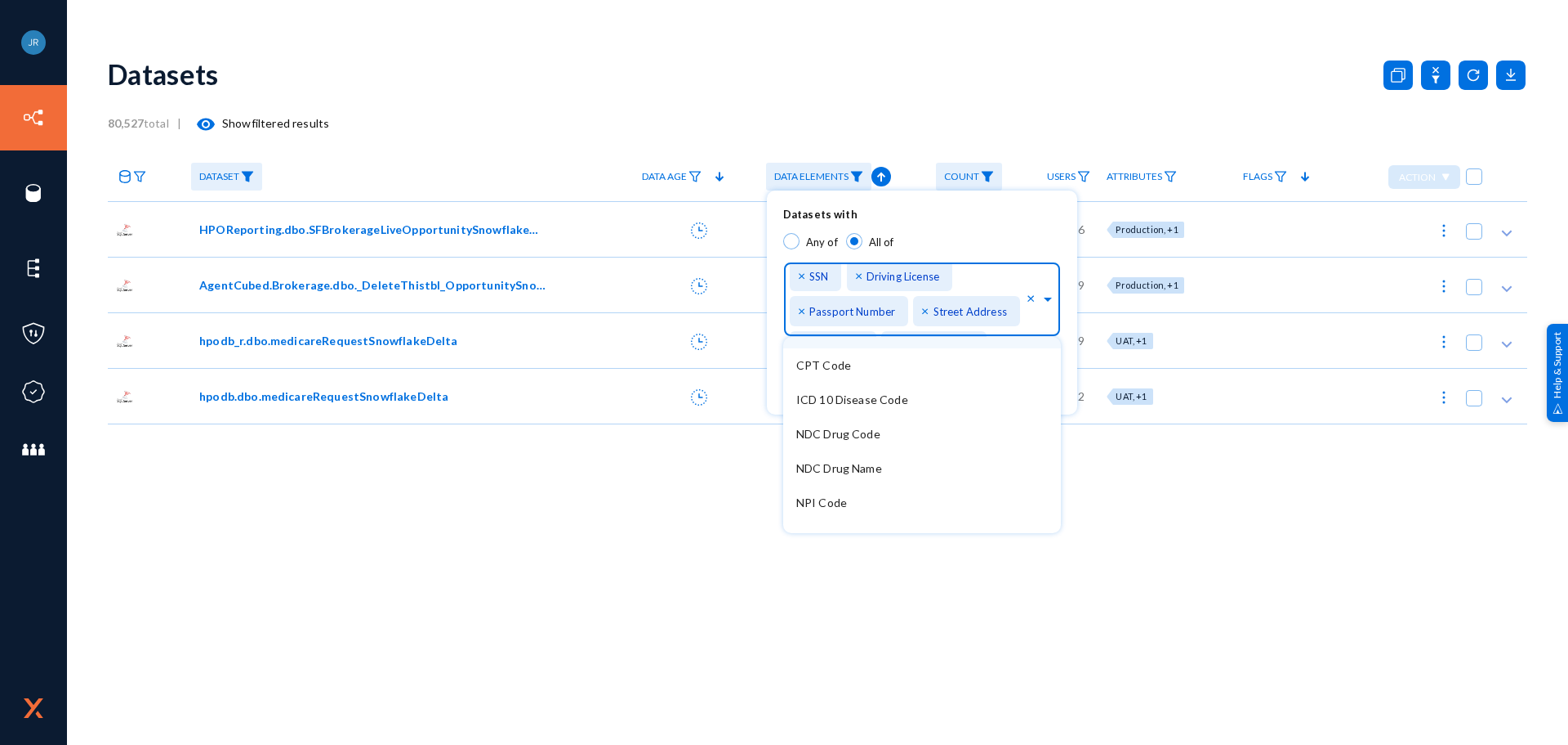
scroll to position [0, 0]
click at [870, 354] on span "ABA Routing Number" at bounding box center [853, 353] width 113 height 14
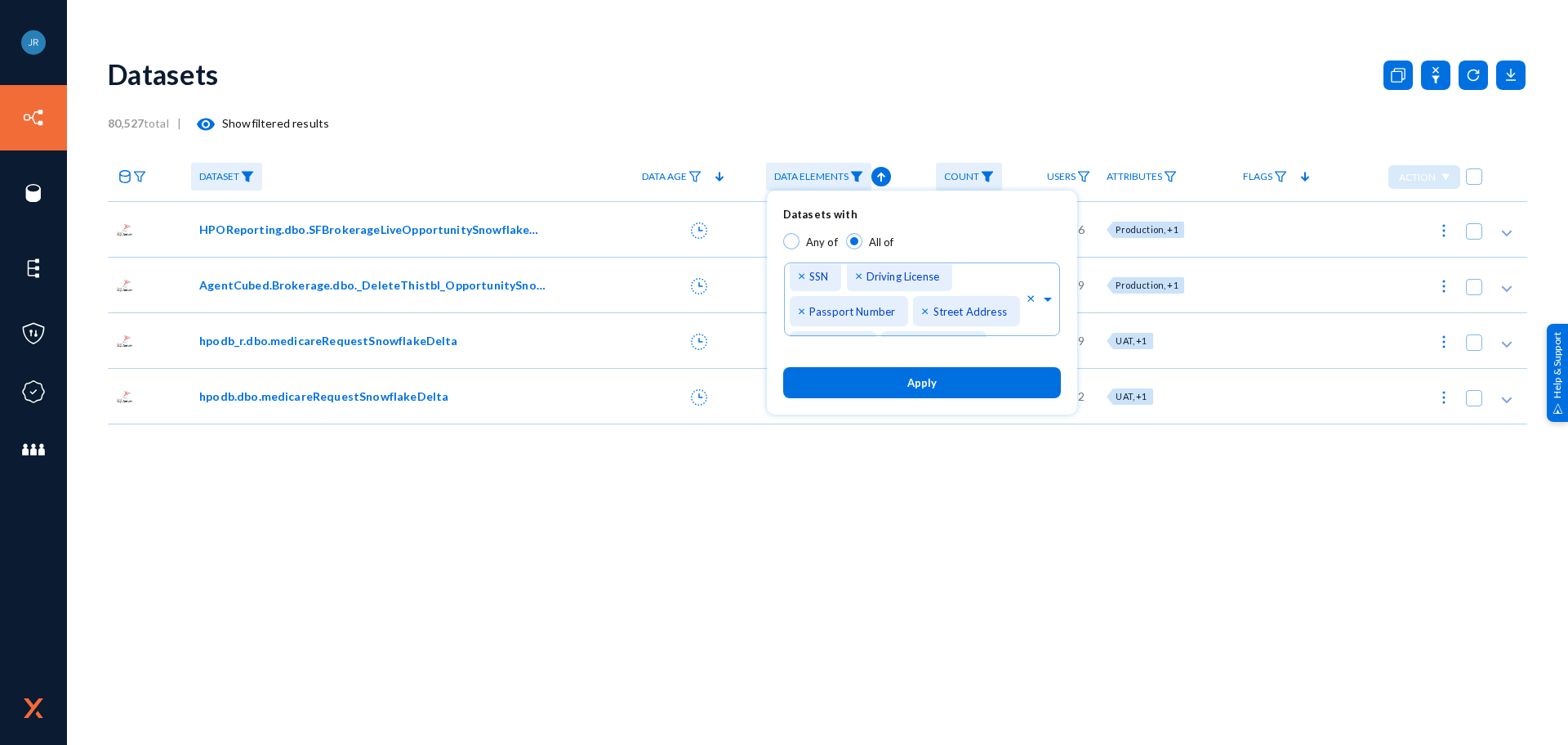
click at [1441, 77] on div at bounding box center [784, 372] width 1568 height 745
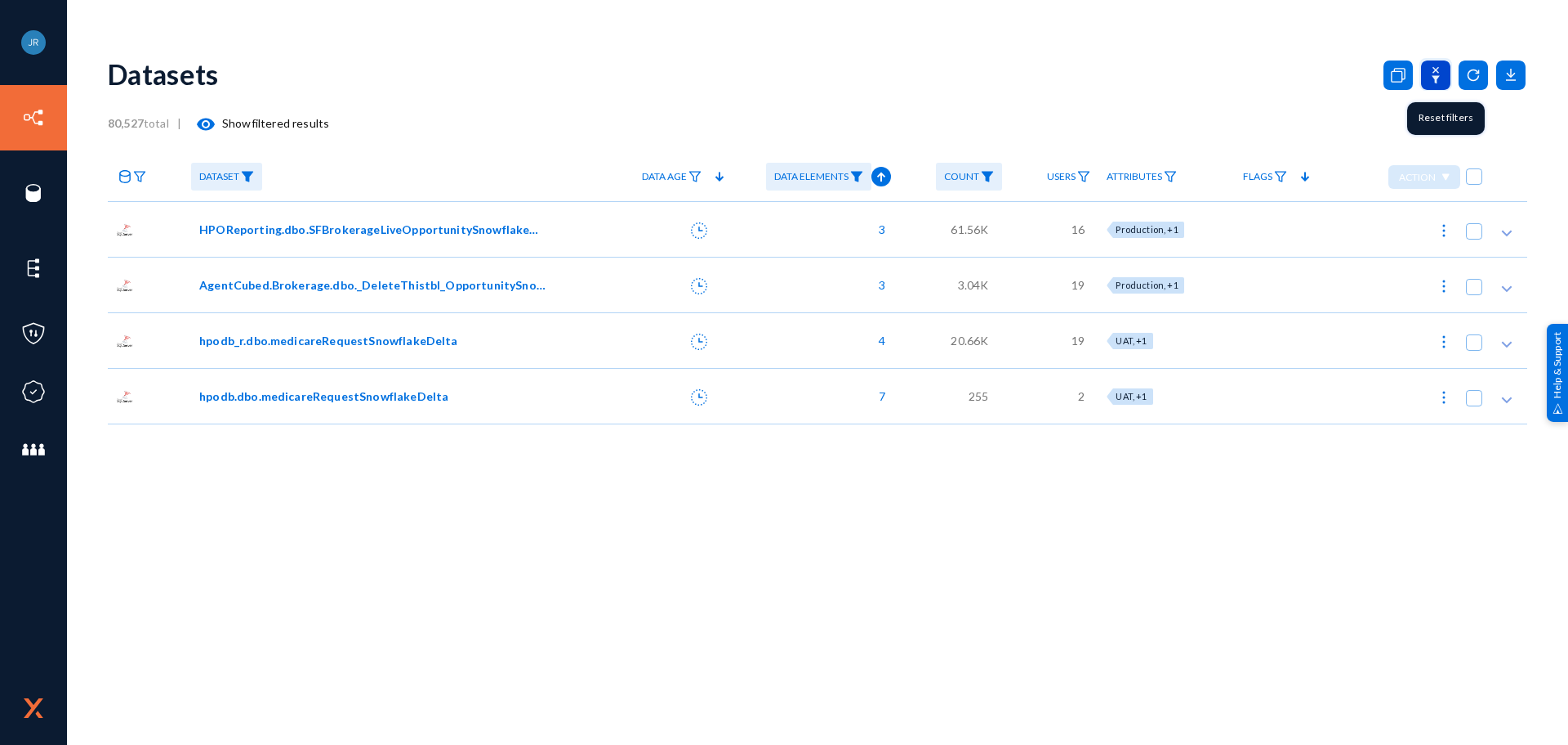
click at [1436, 74] on icon at bounding box center [1435, 75] width 29 height 29
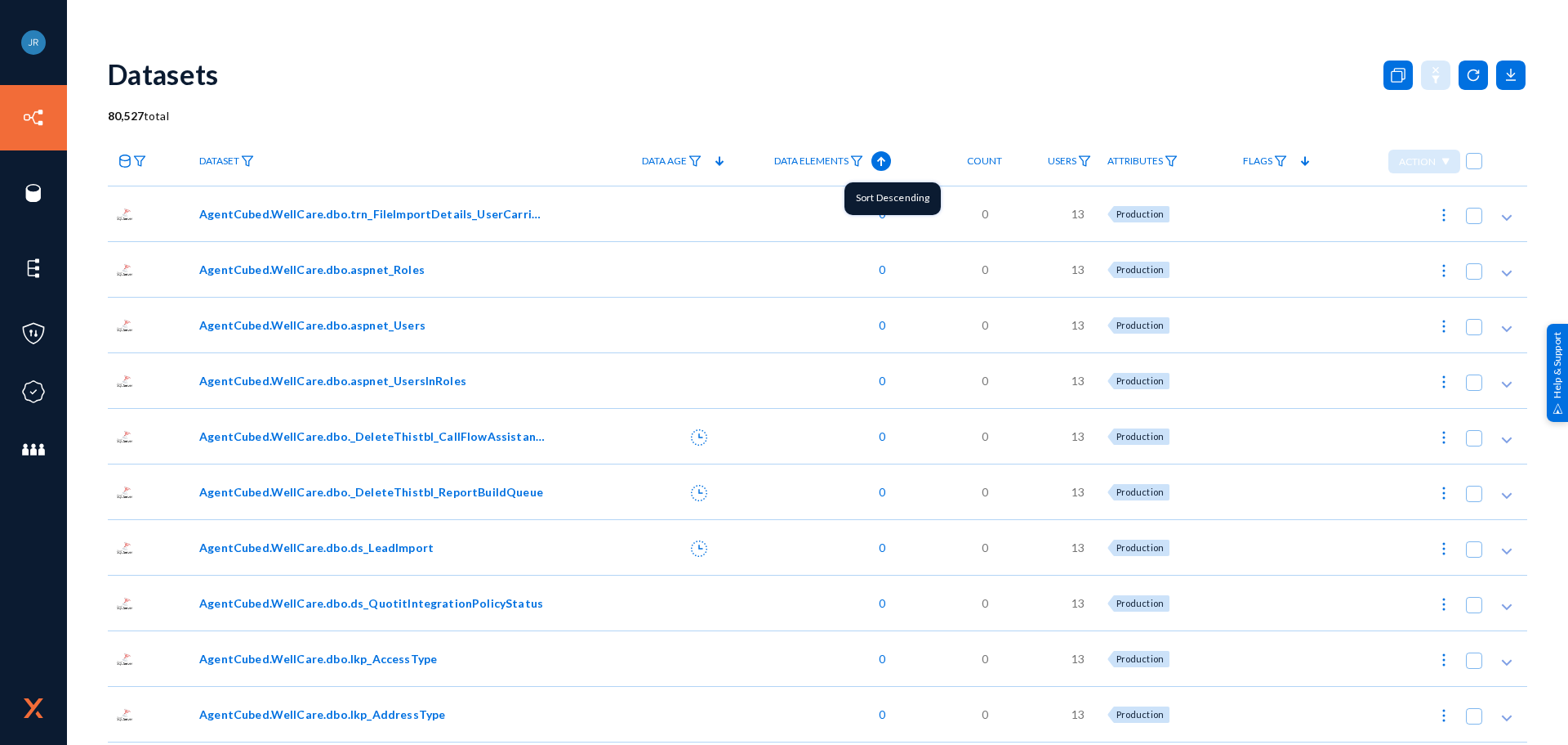
click at [879, 167] on icon at bounding box center [882, 161] width 20 height 20
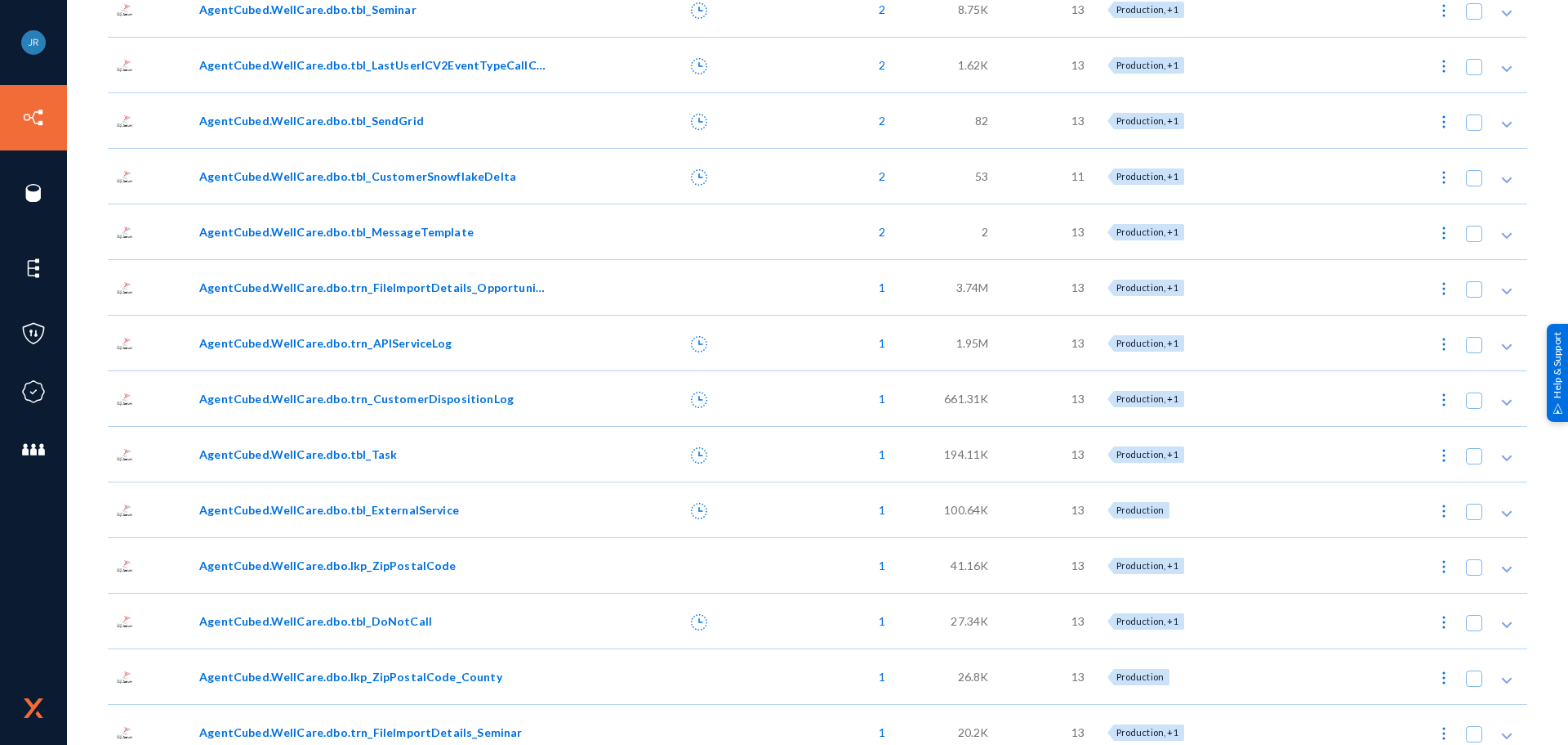
scroll to position [654, 0]
